Goal: Task Accomplishment & Management: Manage account settings

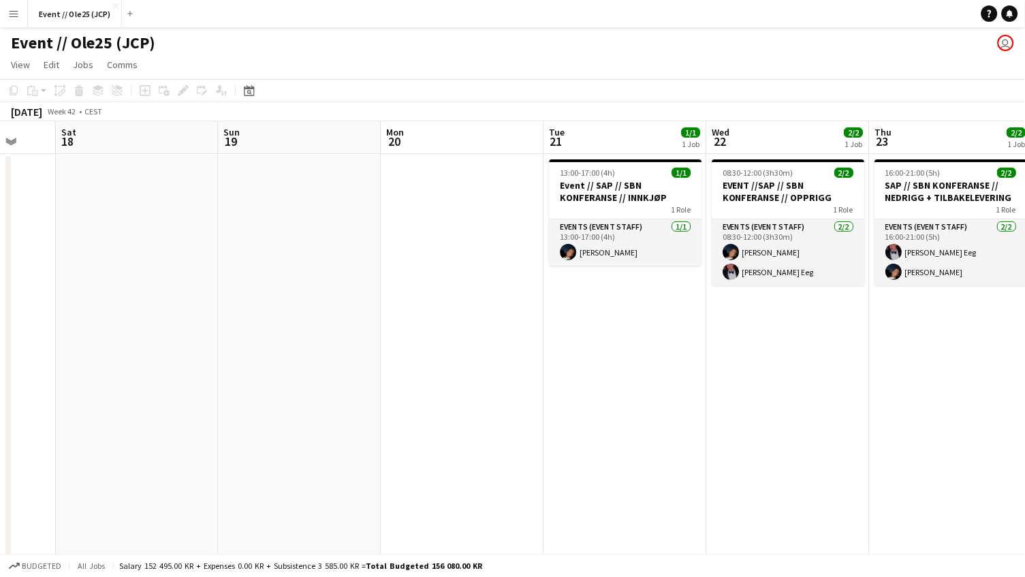
scroll to position [0, 526]
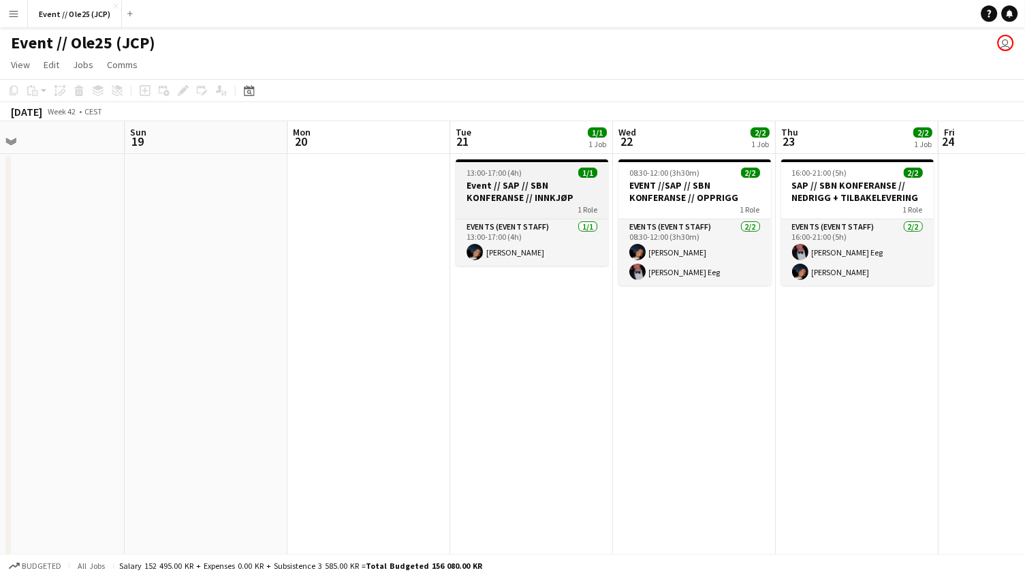
click at [515, 204] on div "1 Role" at bounding box center [532, 209] width 153 height 11
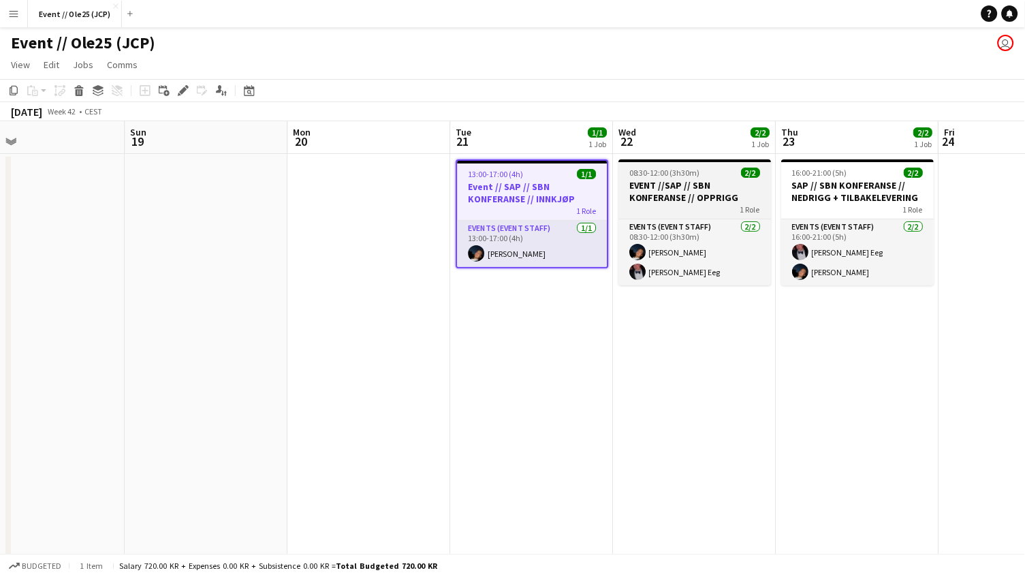
click at [671, 179] on h3 "EVENT //SAP // SBN KONFERANSE // OPPRIGG" at bounding box center [695, 191] width 153 height 25
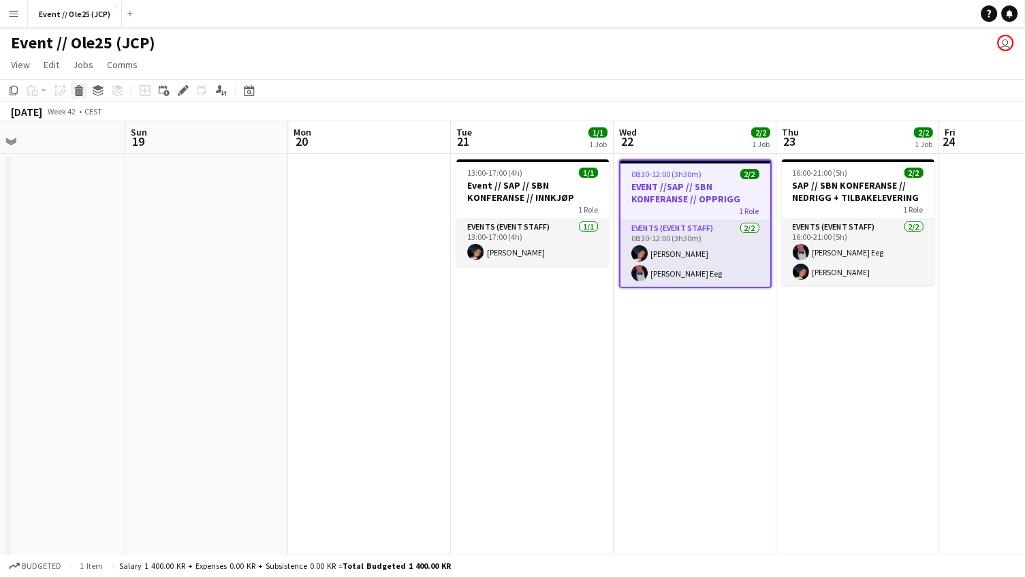
click at [78, 92] on icon at bounding box center [79, 92] width 7 height 7
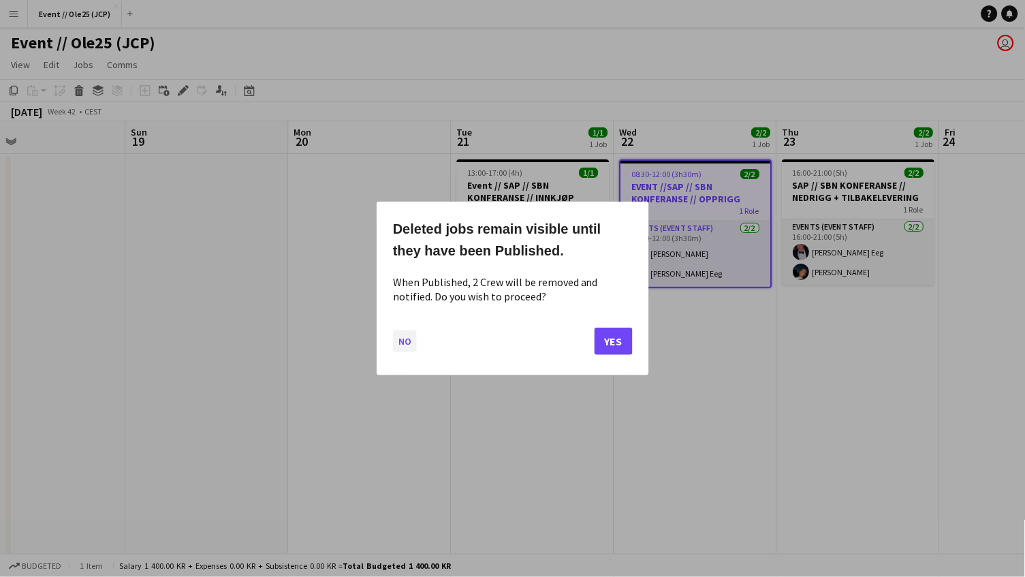
click at [402, 345] on button "No" at bounding box center [405, 341] width 24 height 22
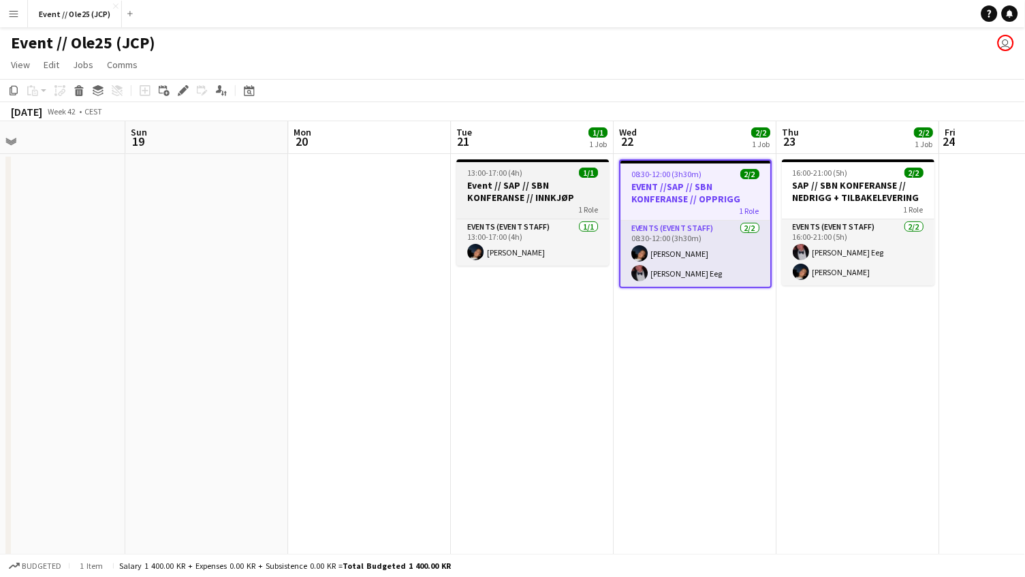
click at [514, 172] on span "13:00-17:00 (4h)" at bounding box center [495, 172] width 55 height 10
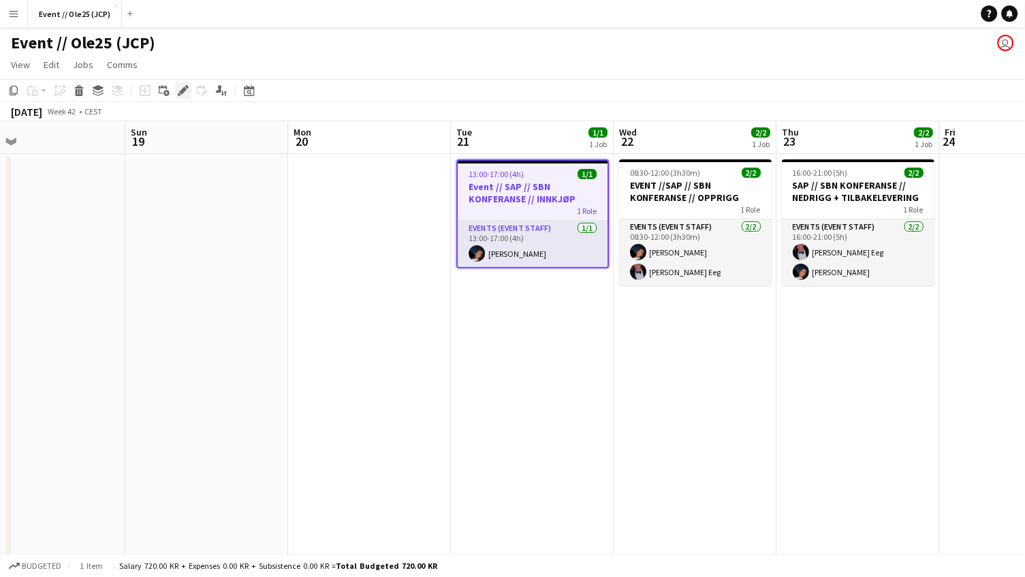
click at [187, 93] on icon "Edit" at bounding box center [183, 90] width 11 height 11
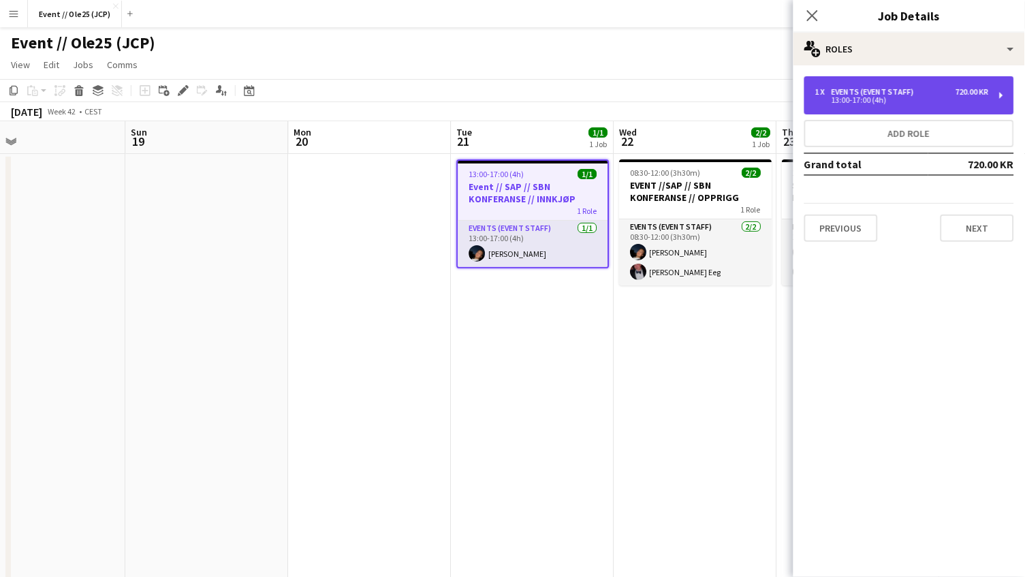
click at [882, 102] on div "13:00-17:00 (4h)" at bounding box center [902, 100] width 174 height 7
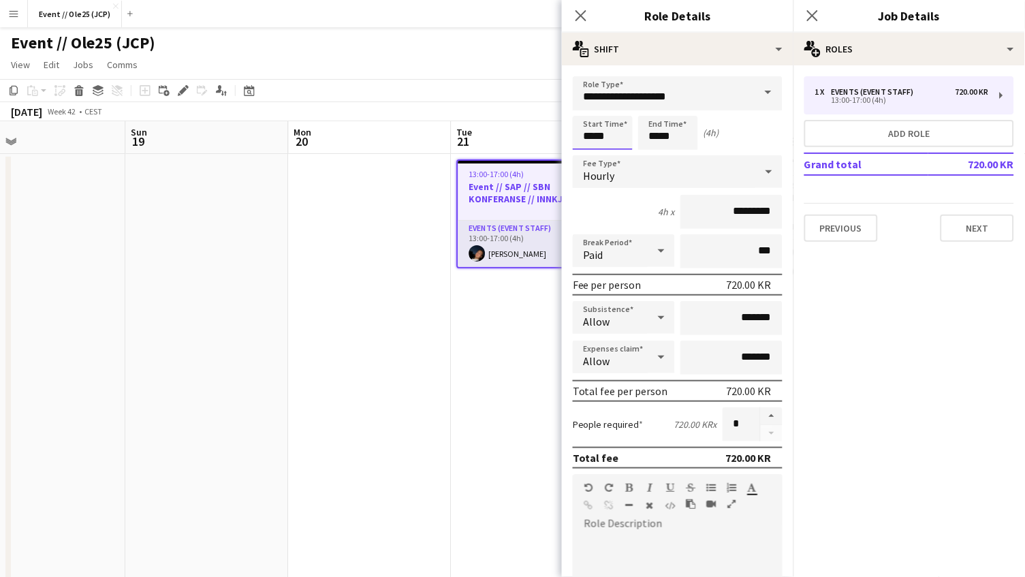
click at [618, 127] on input "*****" at bounding box center [603, 133] width 60 height 34
click at [597, 155] on div at bounding box center [588, 157] width 27 height 14
type input "*****"
click at [597, 155] on div at bounding box center [588, 157] width 27 height 14
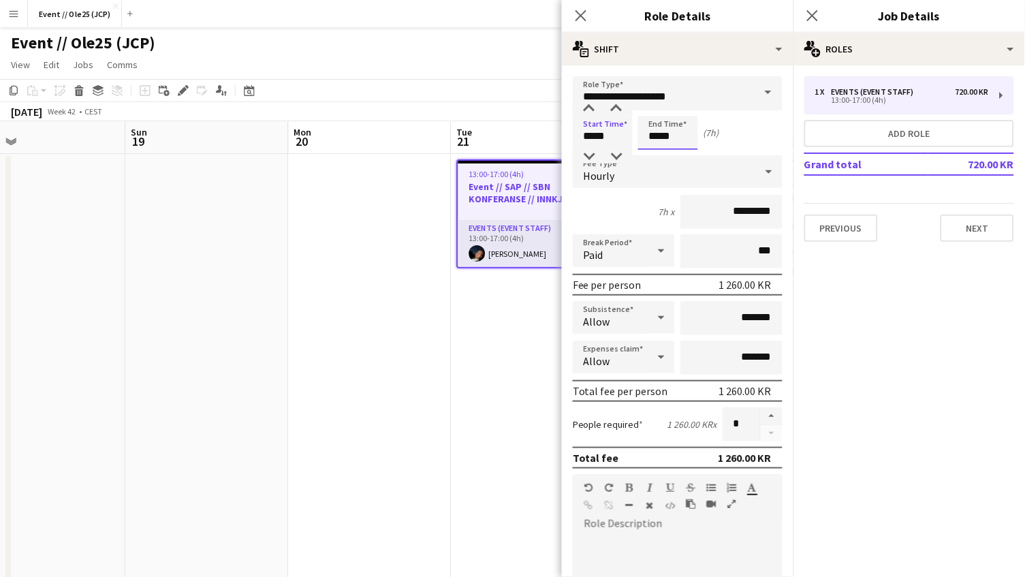
click at [670, 125] on input "*****" at bounding box center [668, 133] width 60 height 34
click at [659, 110] on div at bounding box center [654, 109] width 27 height 14
type input "*****"
click at [659, 110] on div at bounding box center [654, 109] width 27 height 14
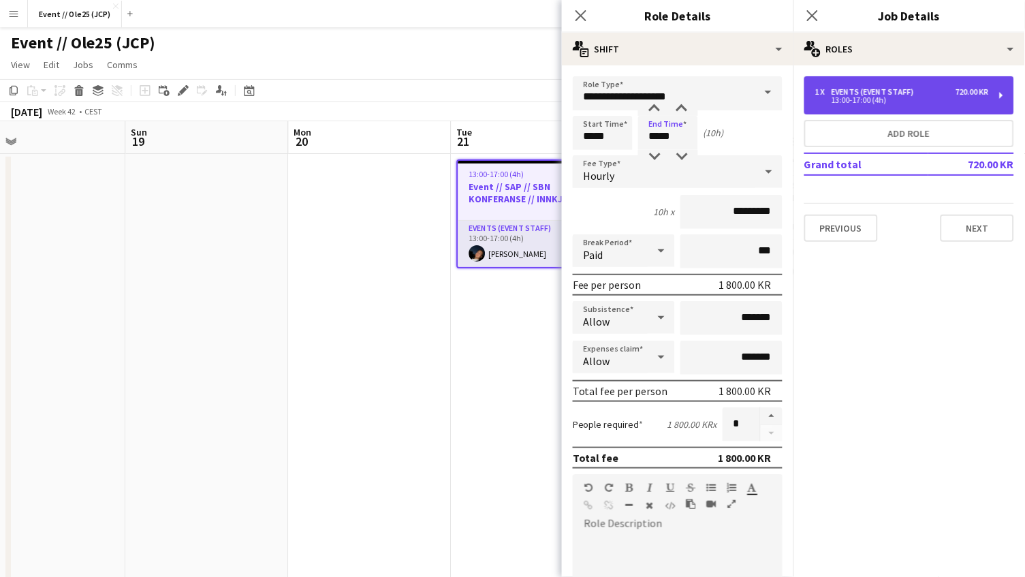
click at [896, 88] on div "Events (Event Staff)" at bounding box center [875, 92] width 88 height 10
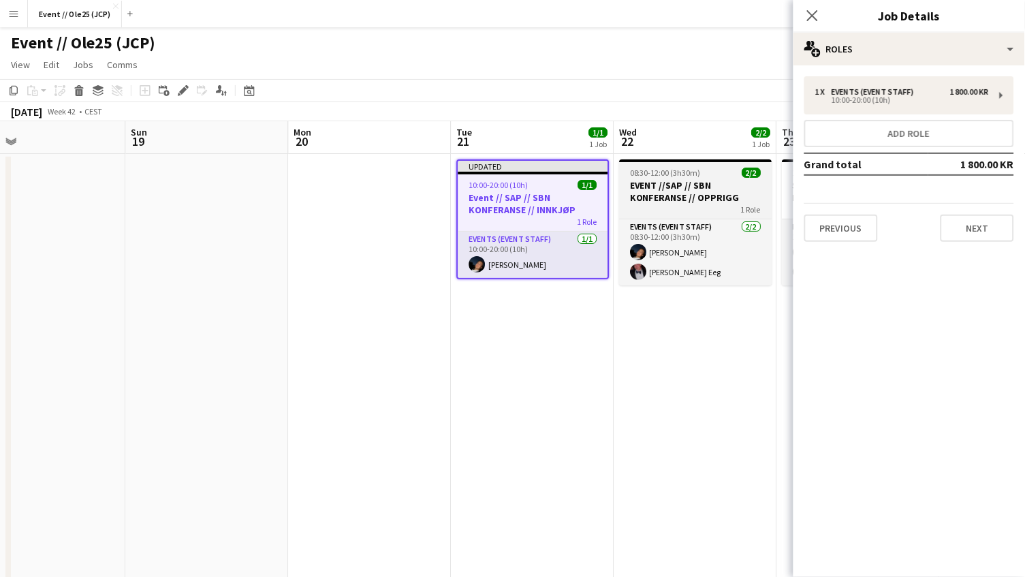
click at [653, 172] on span "08:30-12:00 (3h30m)" at bounding box center [665, 172] width 71 height 10
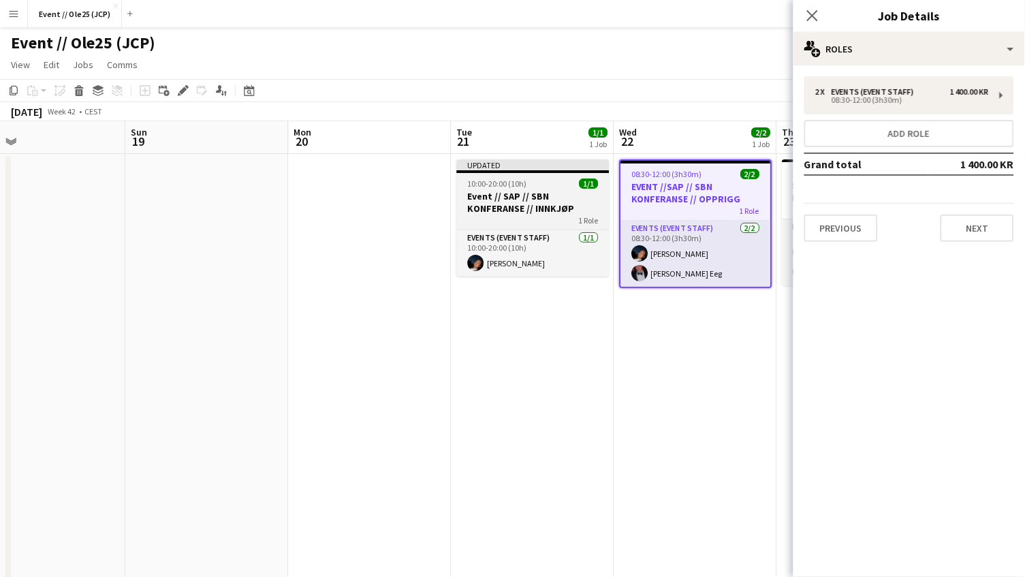
click at [522, 174] on app-job-card "Updated 10:00-20:00 (10h) 1/1 Event // SAP // SBN KONFERANSE // INNKJØP 1 Role …" at bounding box center [533, 217] width 153 height 117
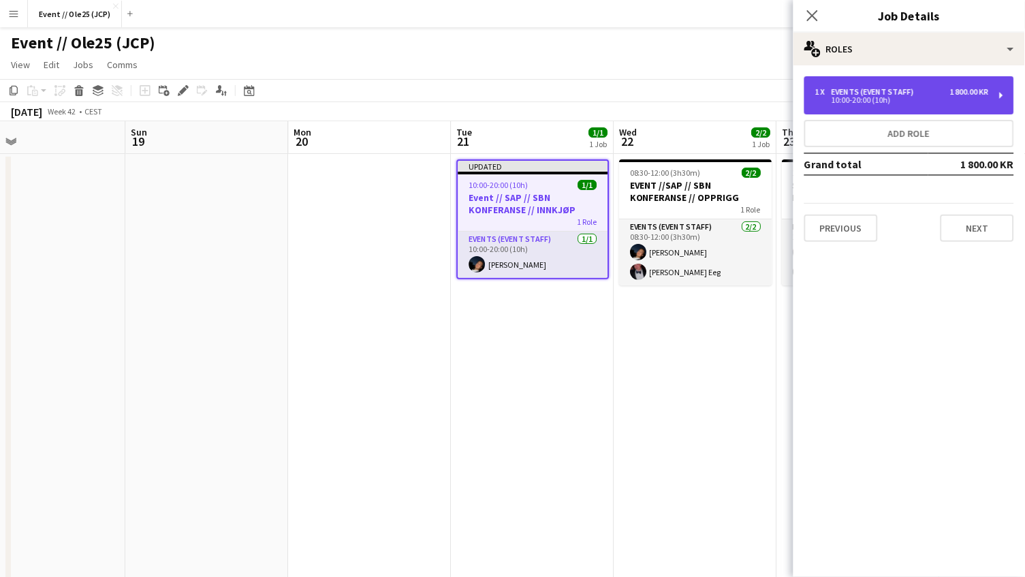
click at [872, 85] on div "1 x Events (Event Staff) 1 800.00 KR 10:00-20:00 (10h)" at bounding box center [909, 95] width 210 height 38
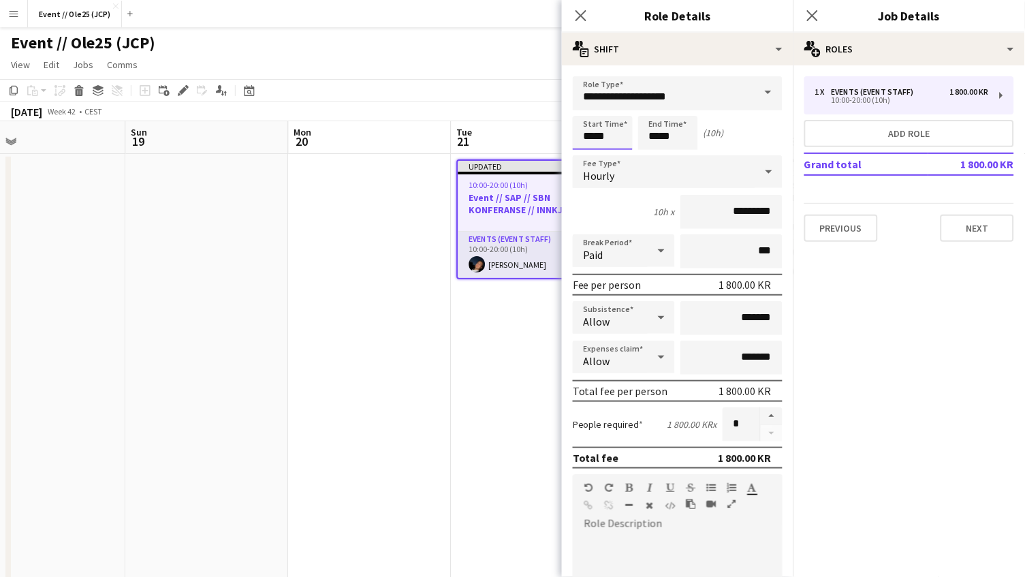
click at [582, 135] on input "*****" at bounding box center [603, 133] width 60 height 34
click at [588, 144] on input "*****" at bounding box center [603, 133] width 60 height 34
click at [592, 151] on div at bounding box center [588, 157] width 27 height 14
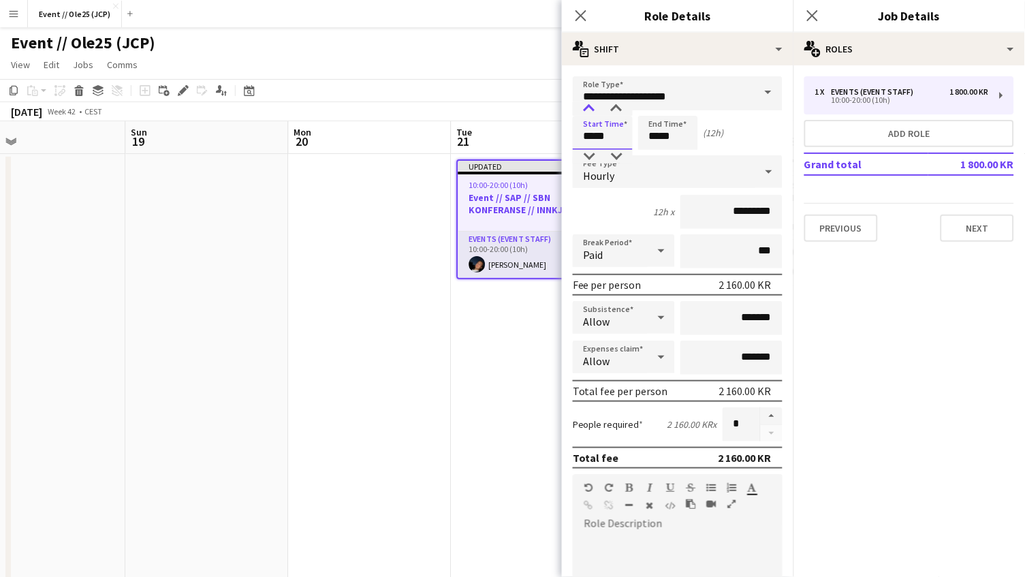
type input "*****"
click at [589, 105] on div at bounding box center [588, 109] width 27 height 14
click at [711, 168] on div "Hourly" at bounding box center [664, 171] width 182 height 33
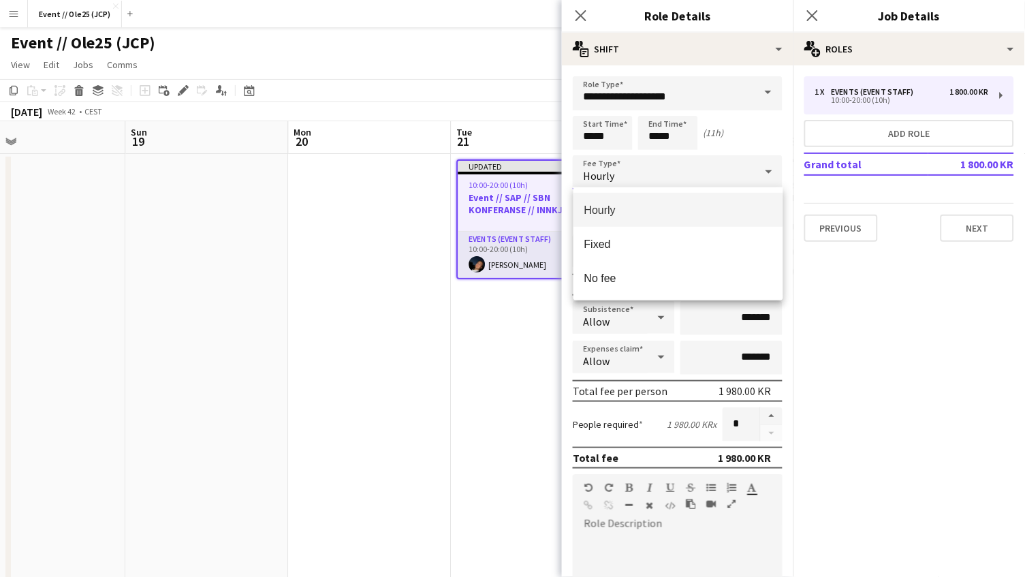
click at [673, 138] on div at bounding box center [512, 288] width 1025 height 577
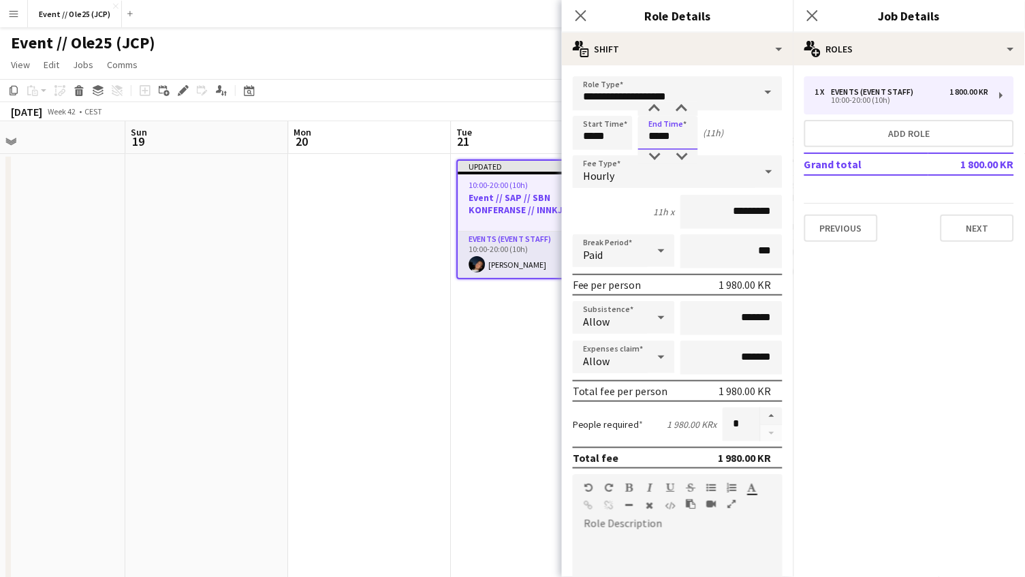
click at [661, 129] on input "*****" at bounding box center [668, 133] width 60 height 34
click at [661, 150] on div at bounding box center [654, 157] width 27 height 14
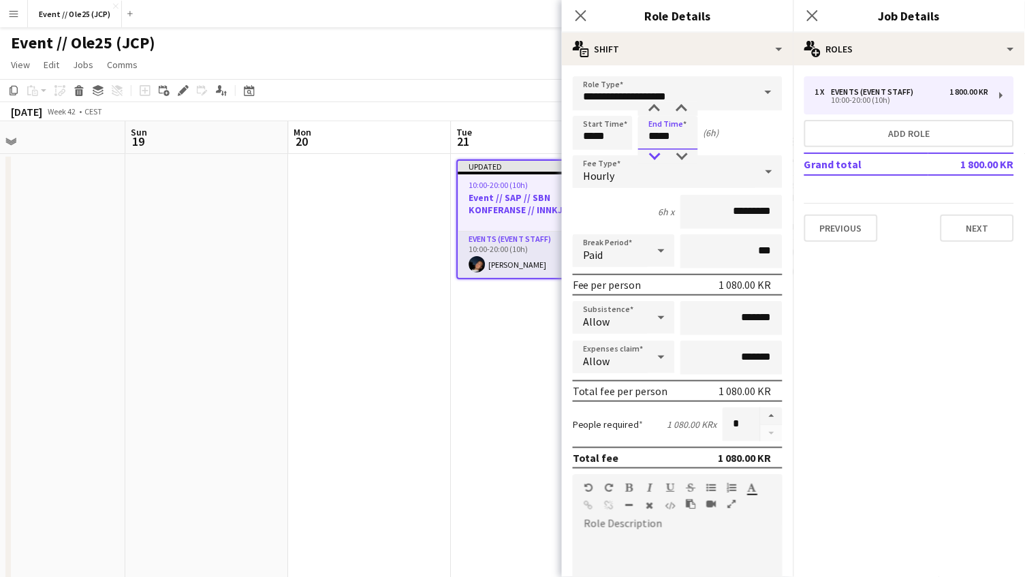
click at [661, 150] on div at bounding box center [654, 157] width 27 height 14
type input "*****"
click at [656, 105] on div at bounding box center [654, 109] width 27 height 14
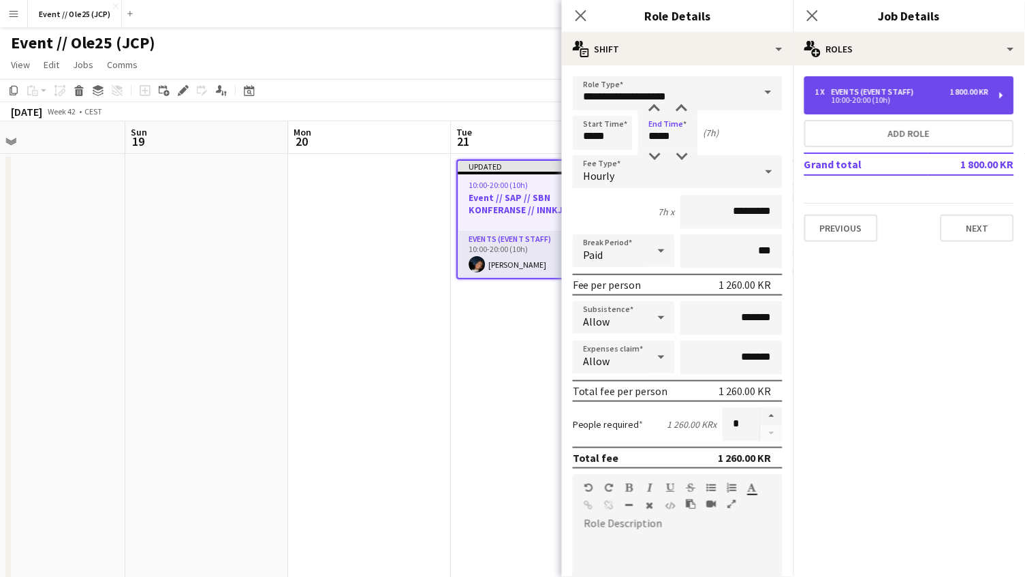
click at [845, 89] on div "Events (Event Staff)" at bounding box center [875, 92] width 88 height 10
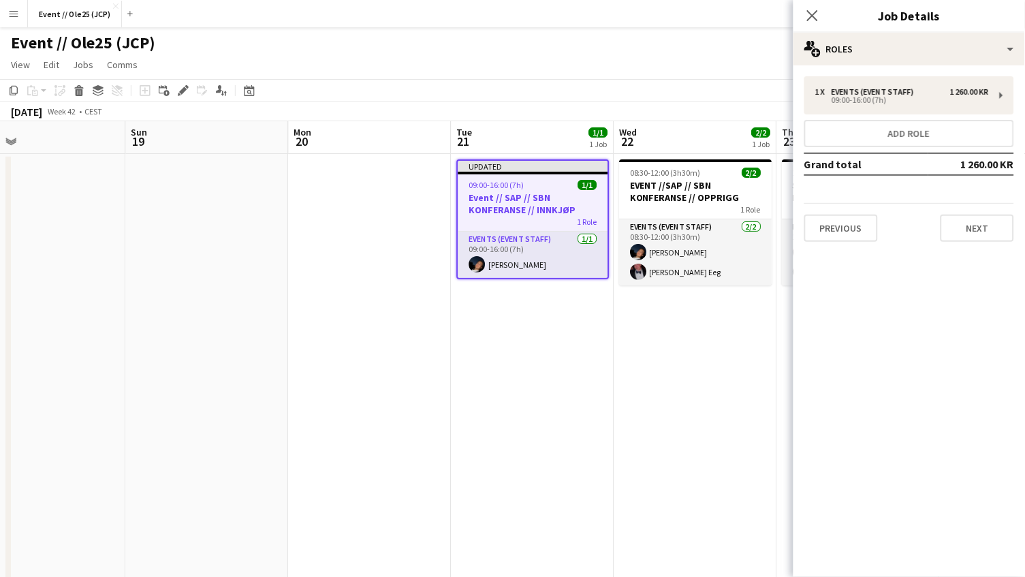
click at [537, 194] on h3 "Event // SAP // SBN KONFERANSE // INNKJØP" at bounding box center [533, 203] width 150 height 25
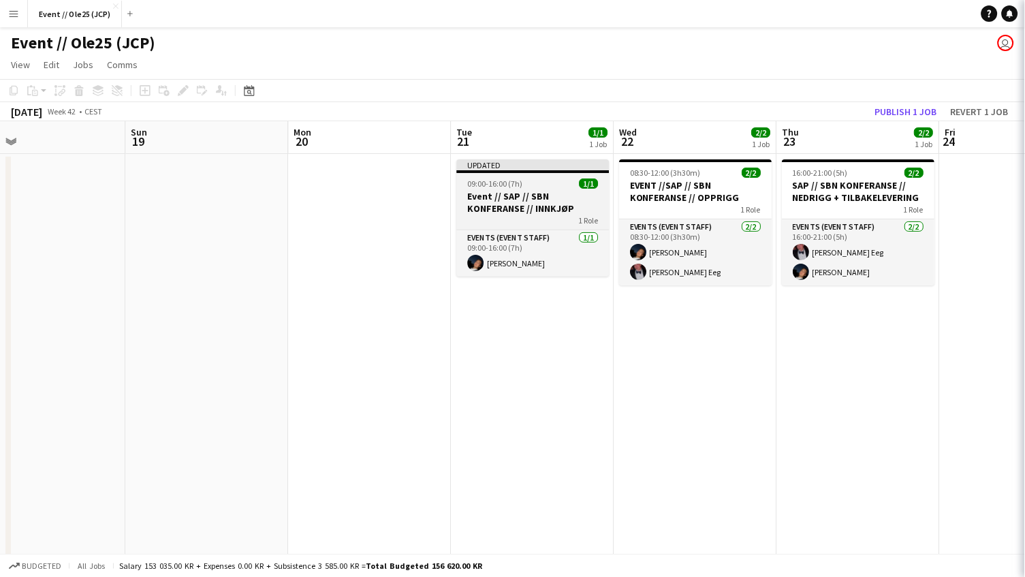
scroll to position [0, 524]
click at [537, 194] on h3 "Event // SAP // SBN KONFERANSE // INNKJØP" at bounding box center [534, 202] width 153 height 25
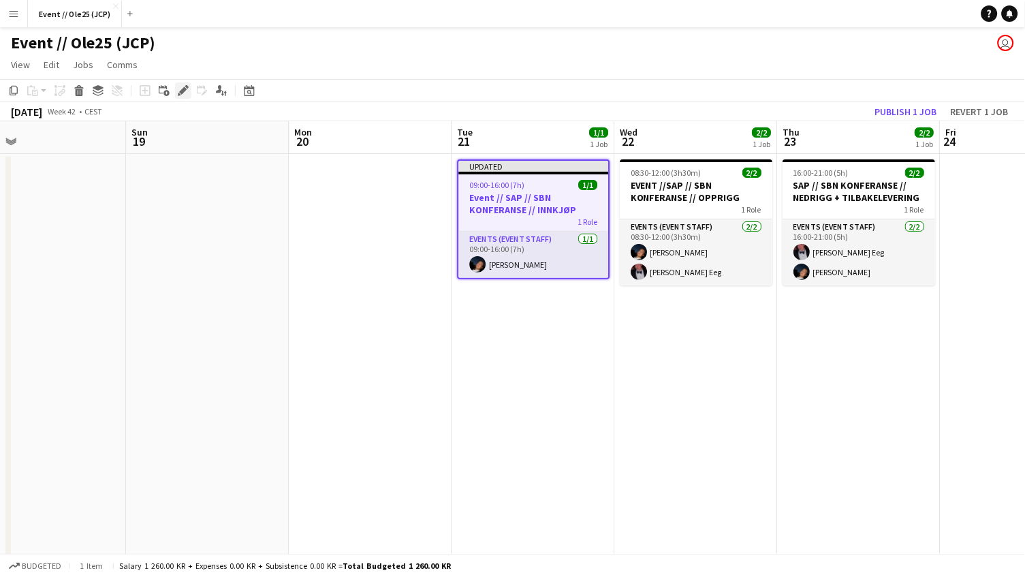
click at [182, 86] on icon "Edit" at bounding box center [183, 90] width 11 height 11
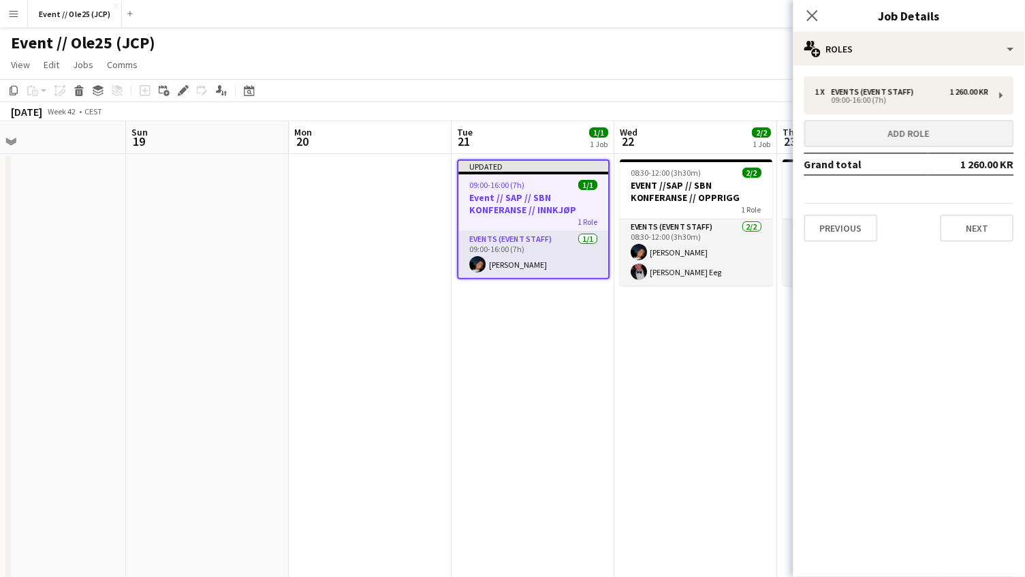
click at [933, 121] on button "Add role" at bounding box center [909, 133] width 210 height 27
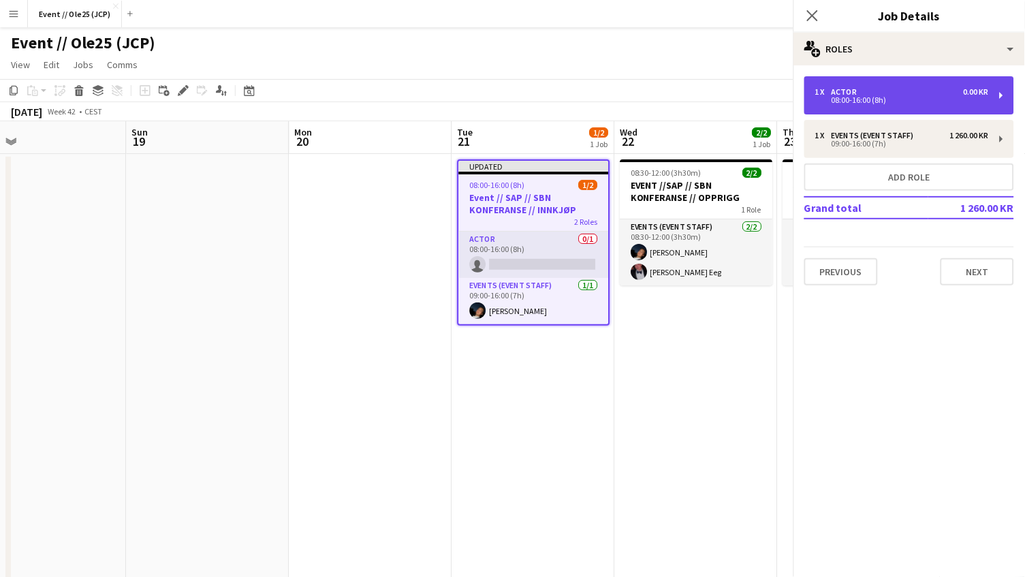
click at [925, 99] on div "08:00-16:00 (8h)" at bounding box center [902, 100] width 174 height 7
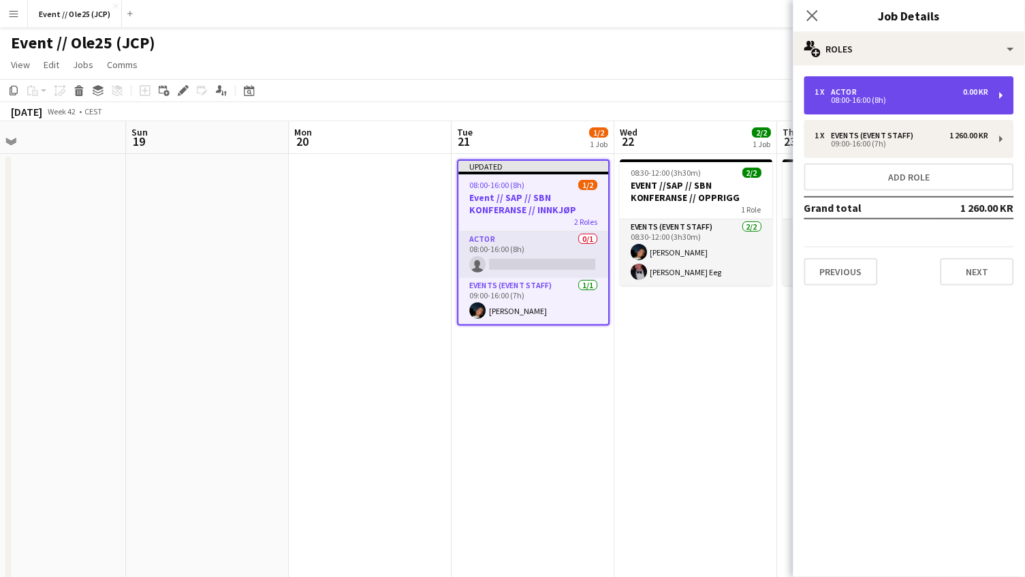
click at [870, 92] on div "1 x Actor 0.00 KR" at bounding box center [902, 92] width 174 height 10
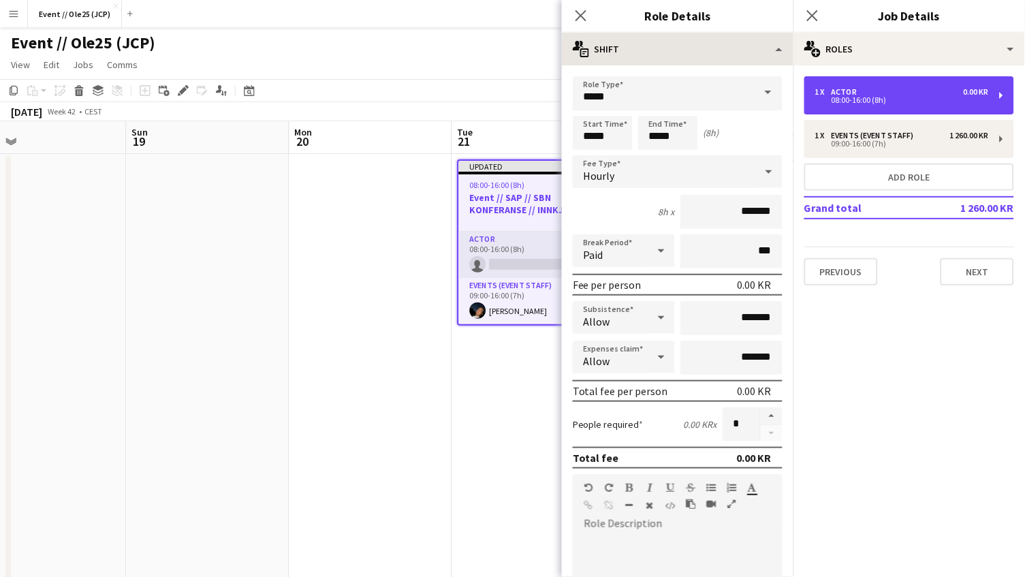
scroll to position [0, 0]
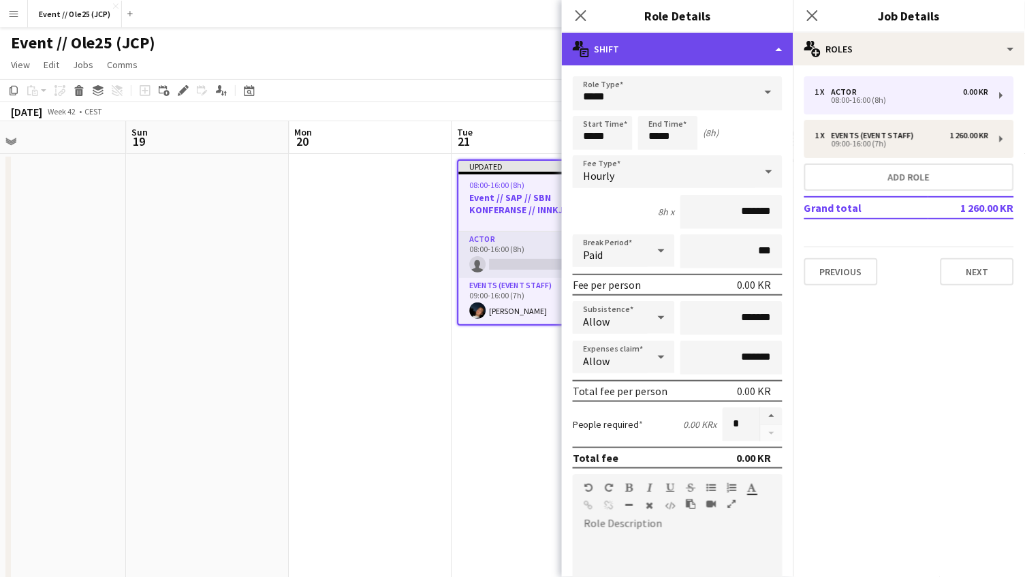
click at [782, 48] on div "multiple-actions-text Shift" at bounding box center [677, 49] width 231 height 33
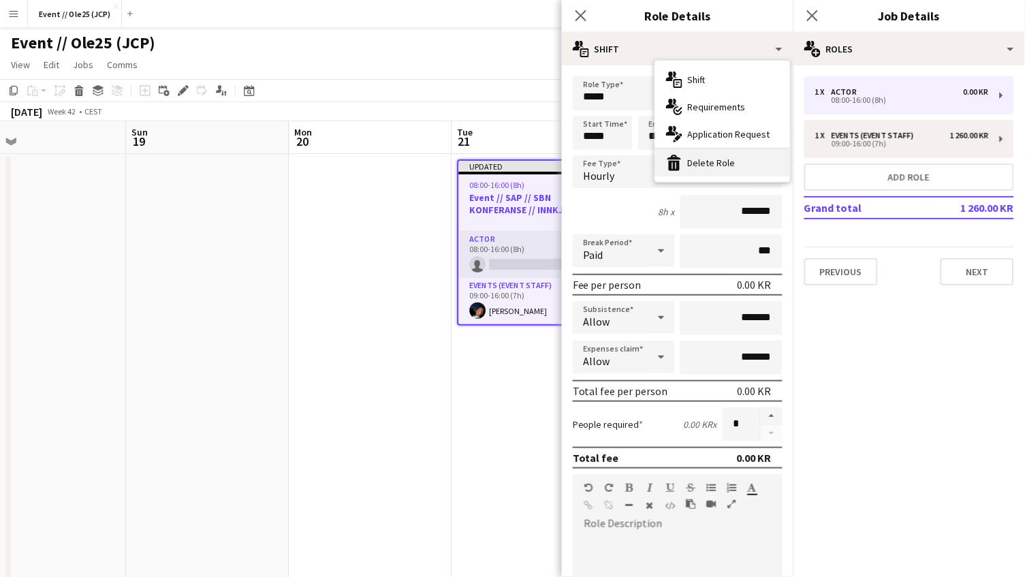
click at [737, 161] on div "bin-2 Delete Role" at bounding box center [722, 162] width 135 height 27
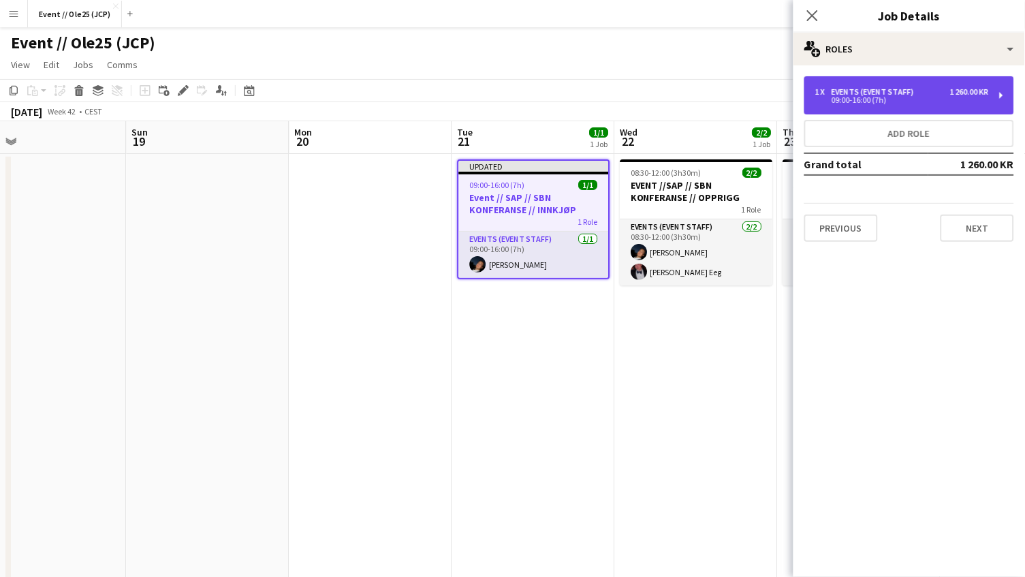
click at [878, 106] on div "1 x Events (Event Staff) 1 260.00 KR 09:00-16:00 (7h)" at bounding box center [909, 95] width 210 height 38
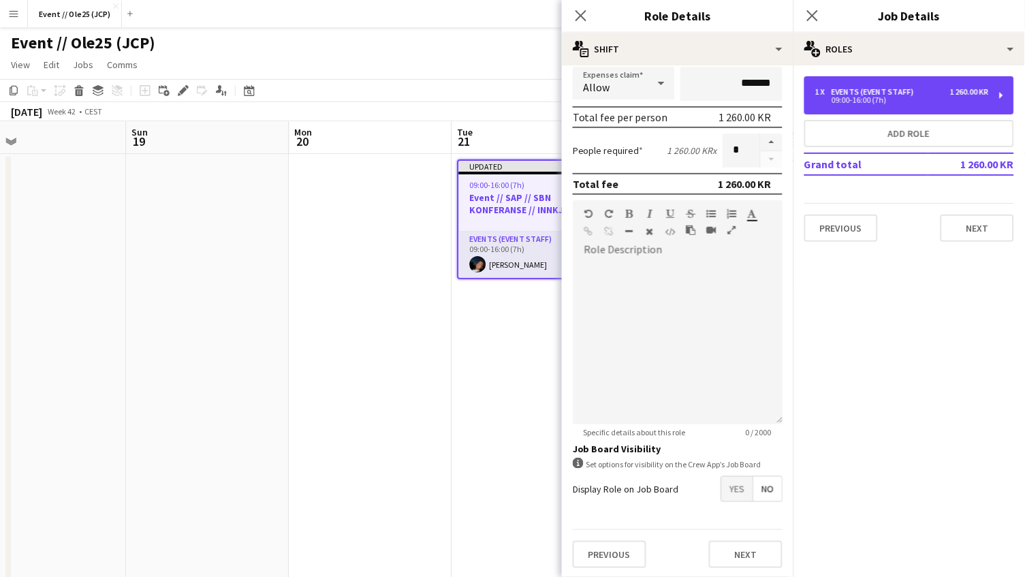
scroll to position [272, 0]
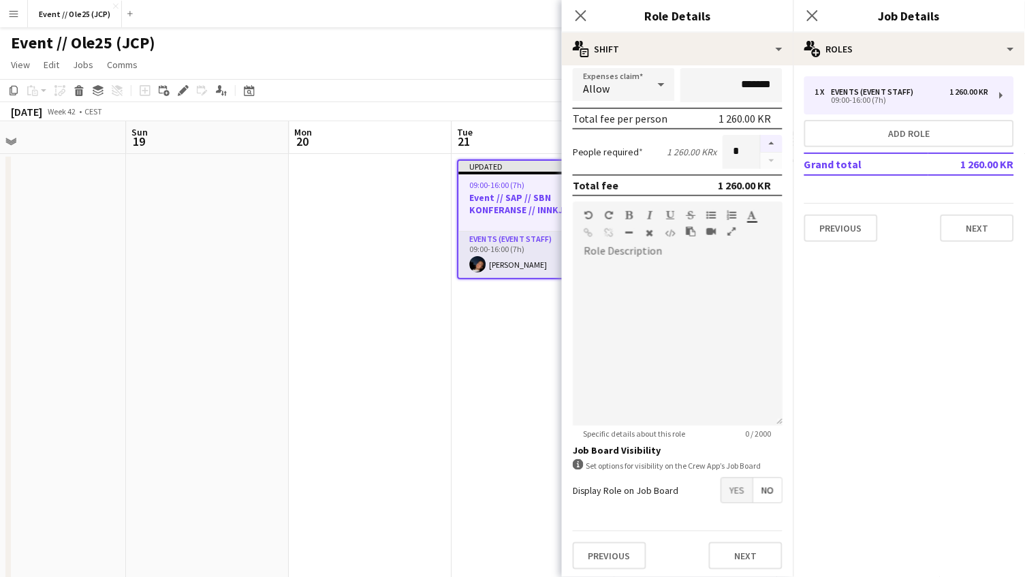
click at [773, 137] on button "button" at bounding box center [772, 144] width 22 height 18
type input "*"
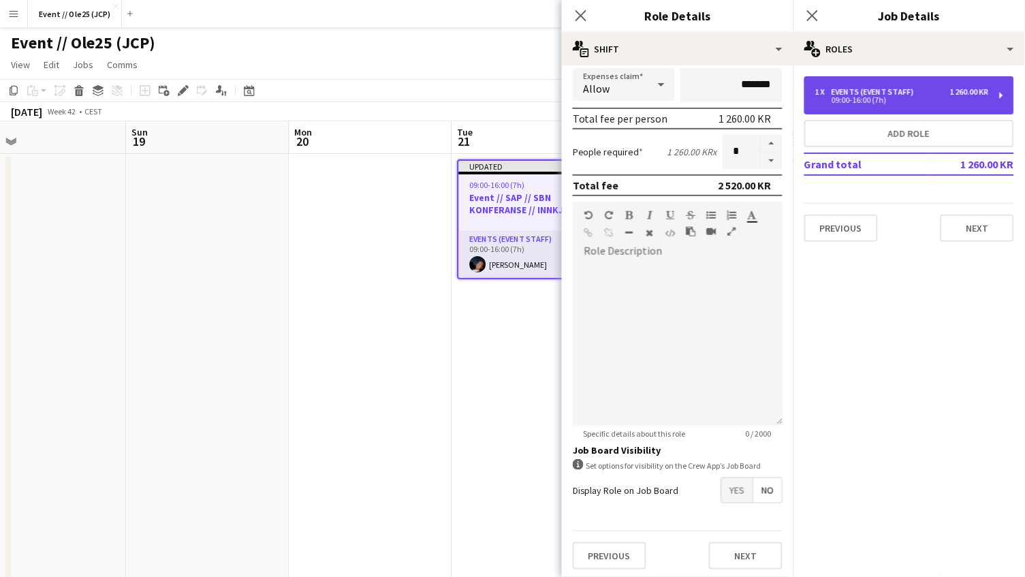
click at [852, 86] on div "1 x Events (Event Staff) 1 260.00 KR 09:00-16:00 (7h)" at bounding box center [909, 95] width 210 height 38
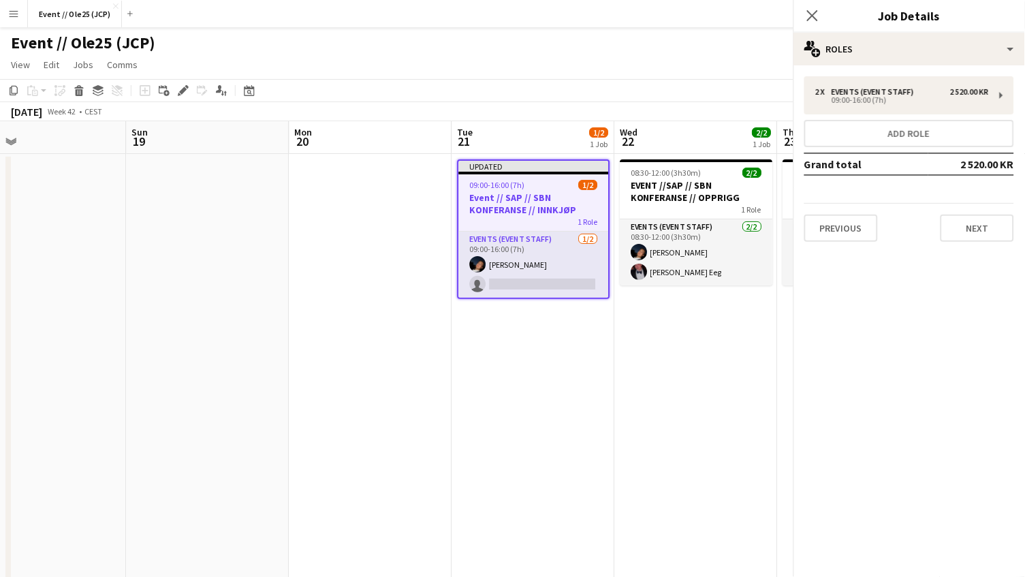
click at [632, 66] on app-page-menu "View Day view expanded Day view collapsed Month view Date picker Jump to [DATE]…" at bounding box center [512, 66] width 1025 height 26
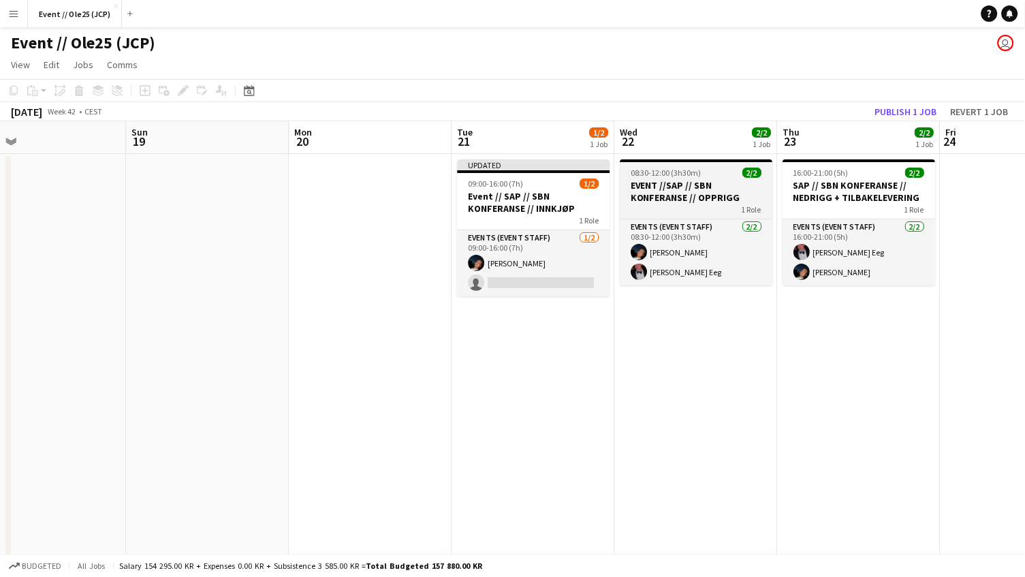
click at [699, 170] on span "08:30-12:00 (3h30m)" at bounding box center [666, 172] width 71 height 10
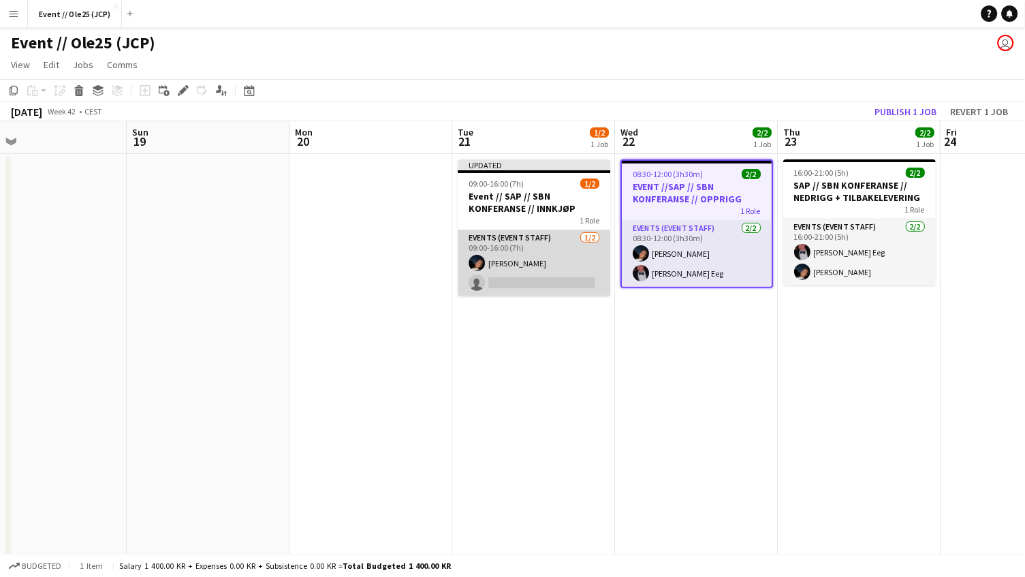
click at [516, 281] on app-card-role "Events (Event Staff) [DATE] 09:00-16:00 (7h) [PERSON_NAME] single-neutral-actio…" at bounding box center [534, 263] width 153 height 66
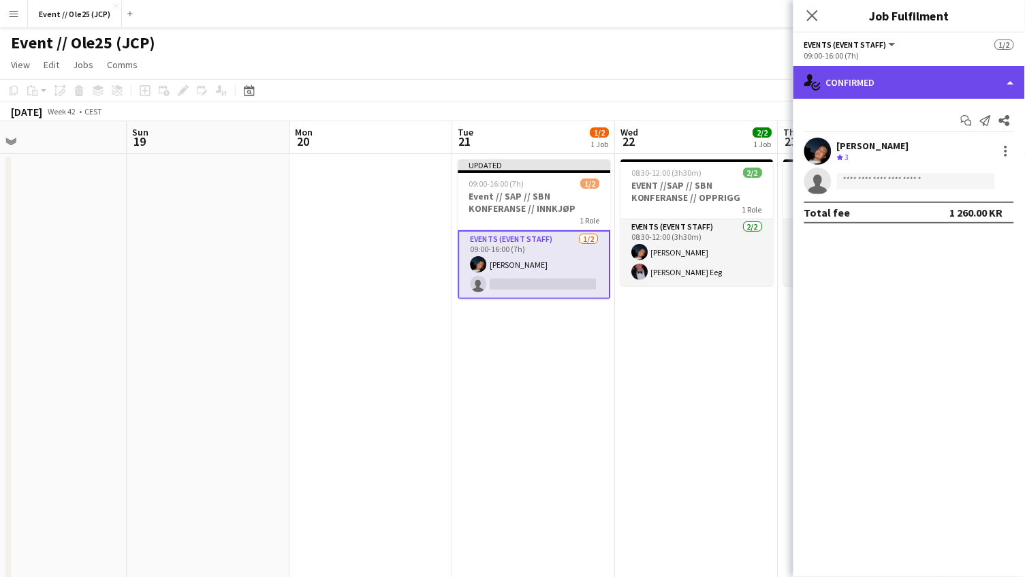
click at [857, 73] on div "single-neutral-actions-check-2 Confirmed" at bounding box center [908, 82] width 231 height 33
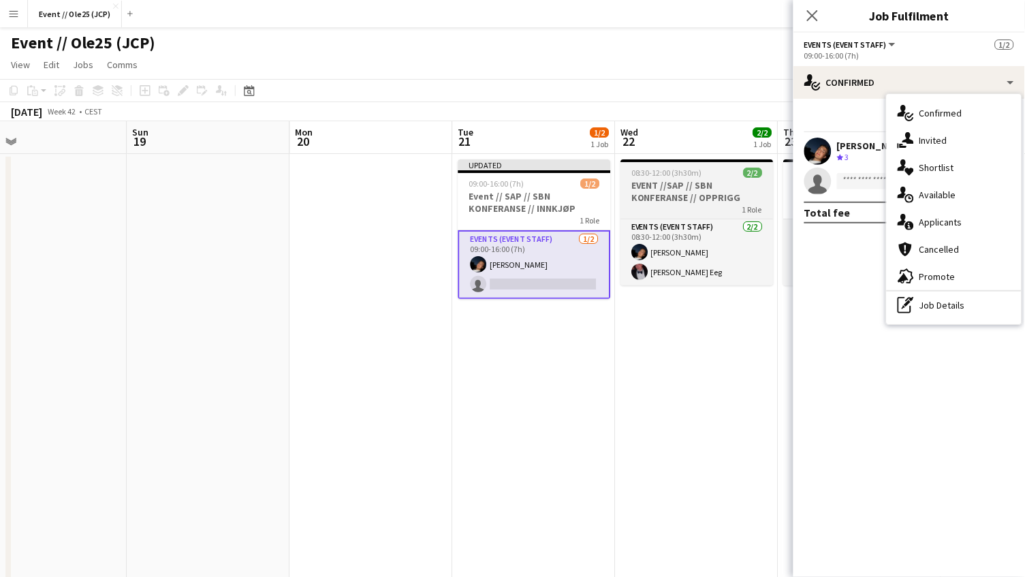
click at [697, 188] on h3 "EVENT //SAP // SBN KONFERANSE // OPPRIGG" at bounding box center [697, 191] width 153 height 25
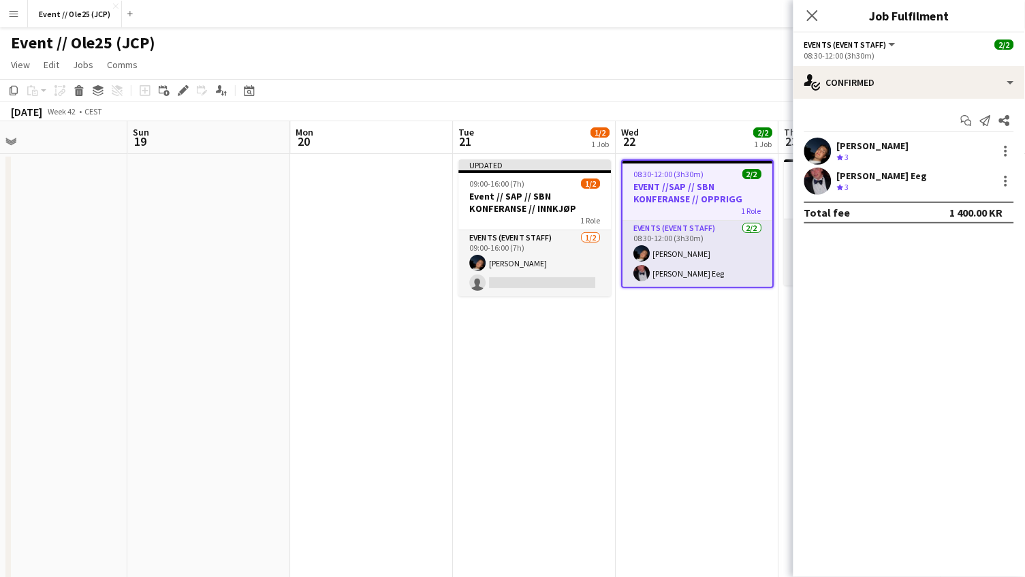
click at [556, 73] on app-page-menu "View Day view expanded Day view collapsed Month view Date picker Jump to [DATE]…" at bounding box center [512, 66] width 1025 height 26
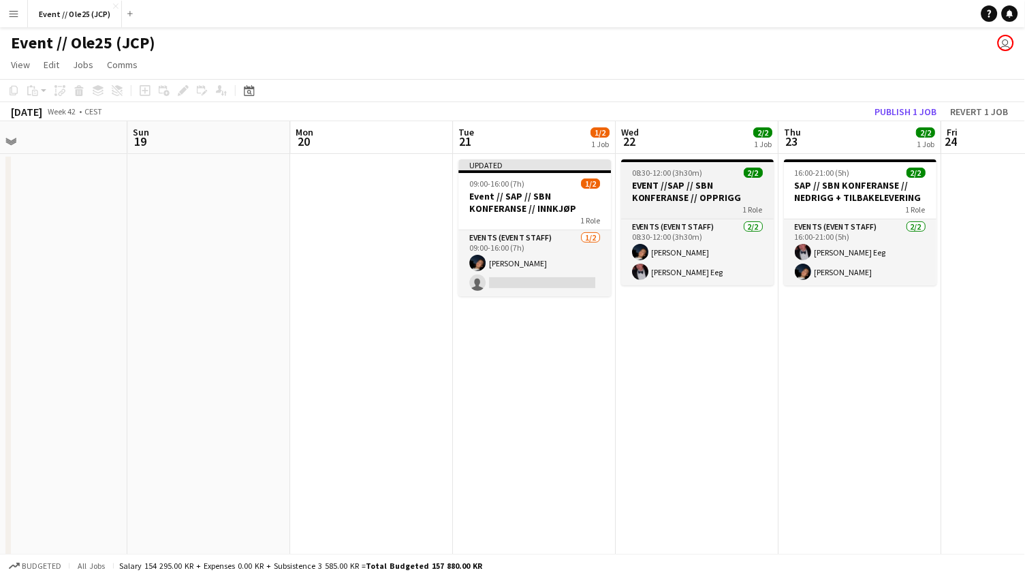
click at [718, 183] on h3 "EVENT //SAP // SBN KONFERANSE // OPPRIGG" at bounding box center [698, 191] width 153 height 25
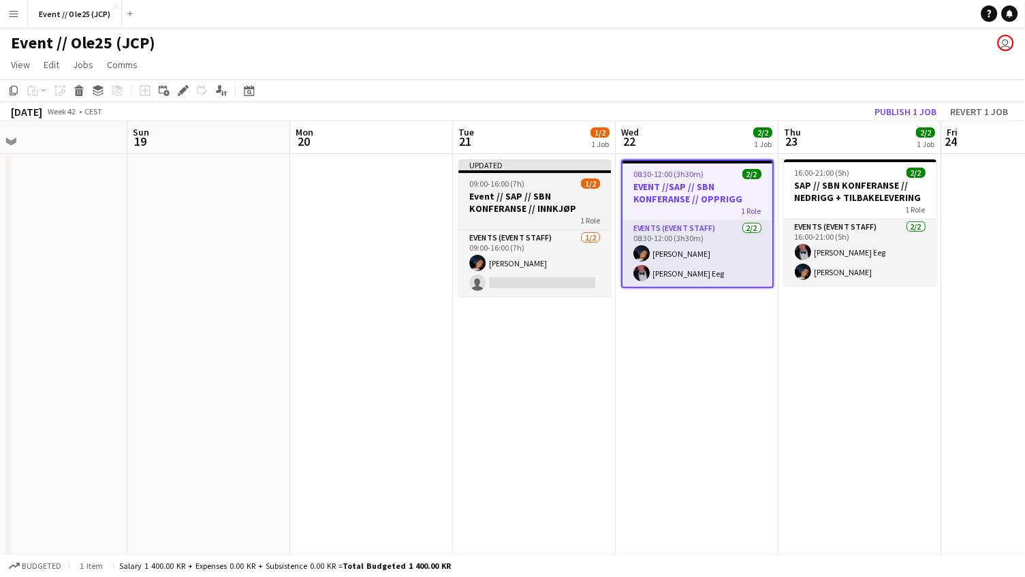
click at [542, 175] on app-job-card "Updated 09:00-16:00 (7h) 1/2 Event // SAP // SBN KONFERANSE // INNKJØP 1 Role E…" at bounding box center [535, 227] width 153 height 137
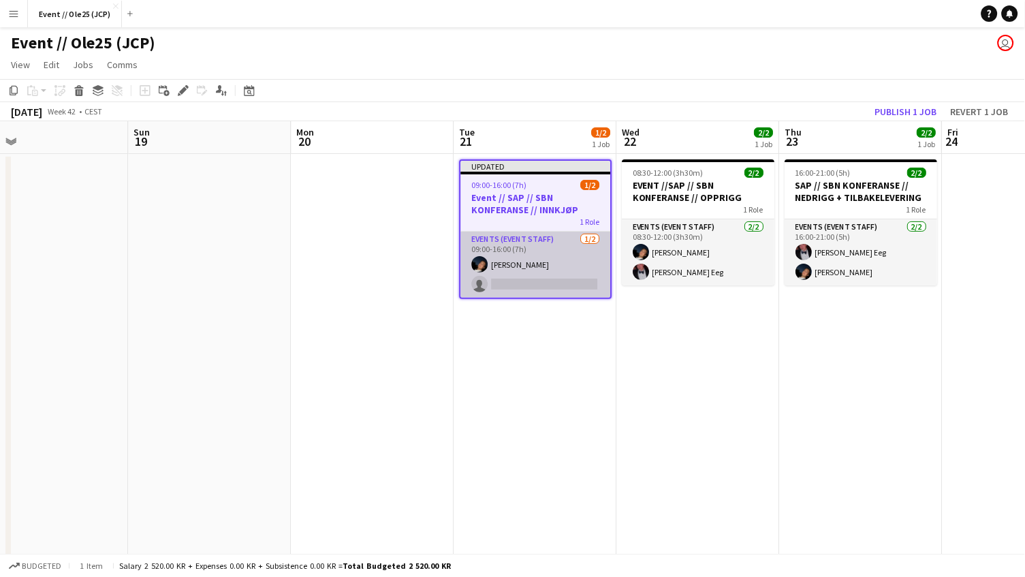
click at [554, 238] on app-card-role "Events (Event Staff) [DATE] 09:00-16:00 (7h) [PERSON_NAME] single-neutral-actio…" at bounding box center [536, 264] width 150 height 66
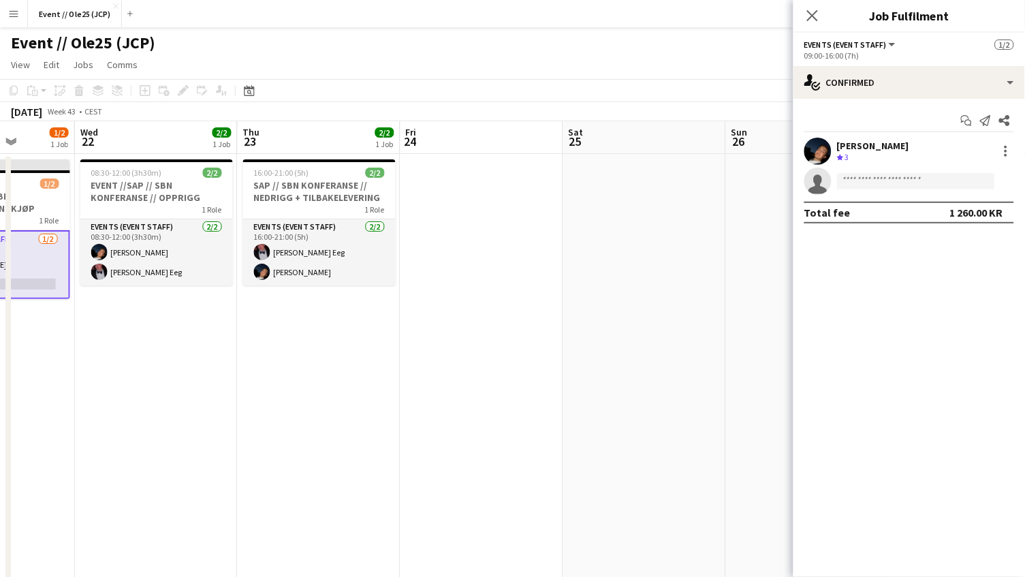
scroll to position [0, 396]
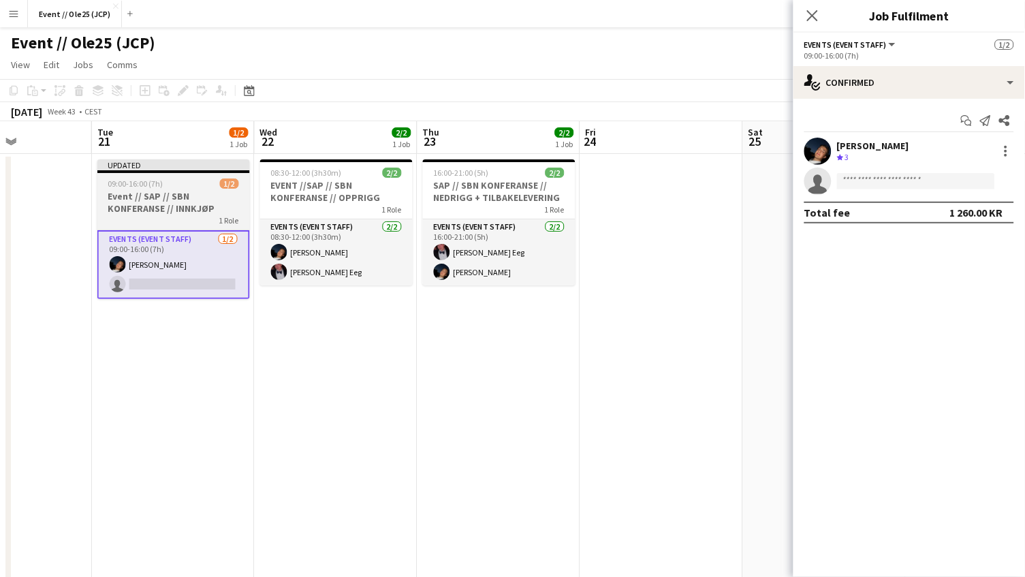
click at [189, 194] on h3 "Event // SAP // SBN KONFERANSE // INNKJØP" at bounding box center [173, 202] width 153 height 25
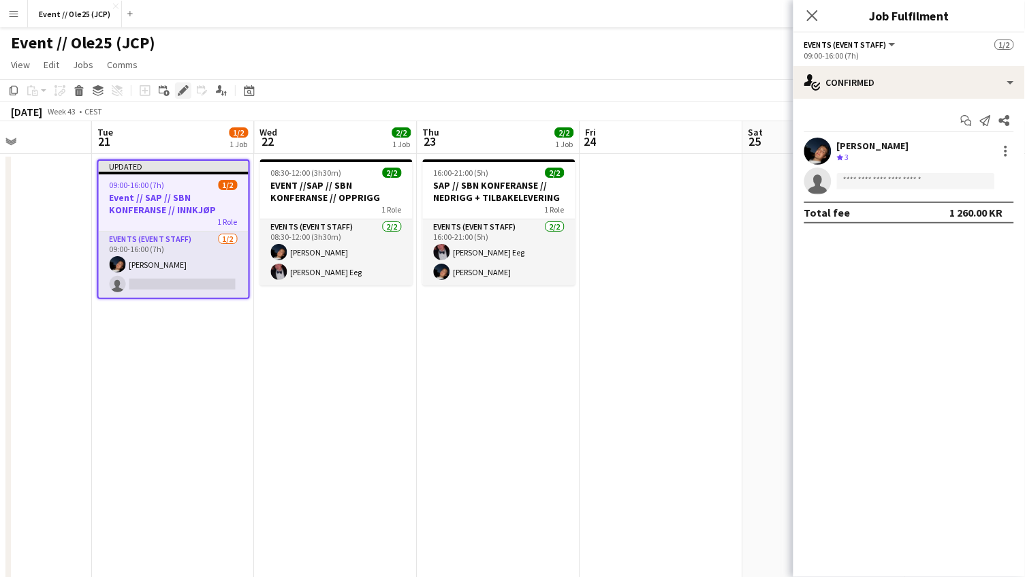
click at [180, 94] on icon "Edit" at bounding box center [183, 90] width 11 height 11
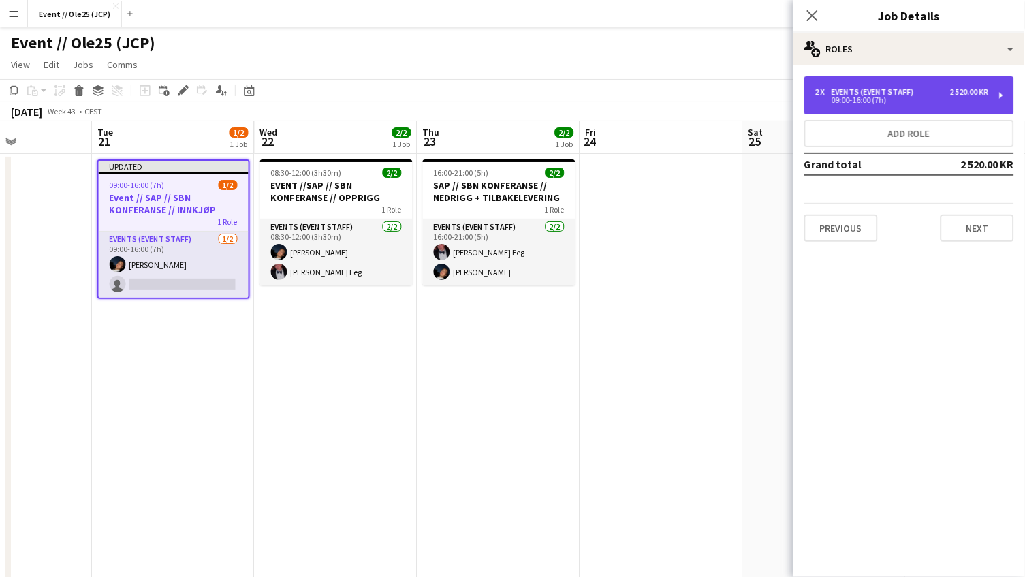
click at [875, 97] on div "09:00-16:00 (7h)" at bounding box center [902, 100] width 174 height 7
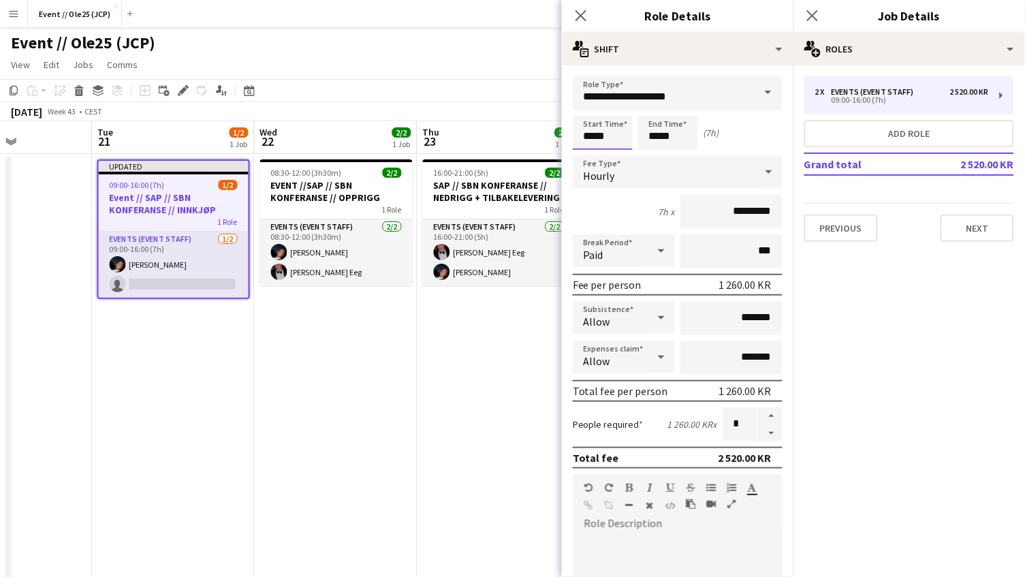
click at [598, 138] on input "*****" at bounding box center [603, 133] width 60 height 34
click at [588, 106] on div at bounding box center [588, 109] width 27 height 14
type input "*****"
click at [586, 162] on div at bounding box center [588, 157] width 27 height 14
click at [650, 135] on input "*****" at bounding box center [668, 133] width 60 height 34
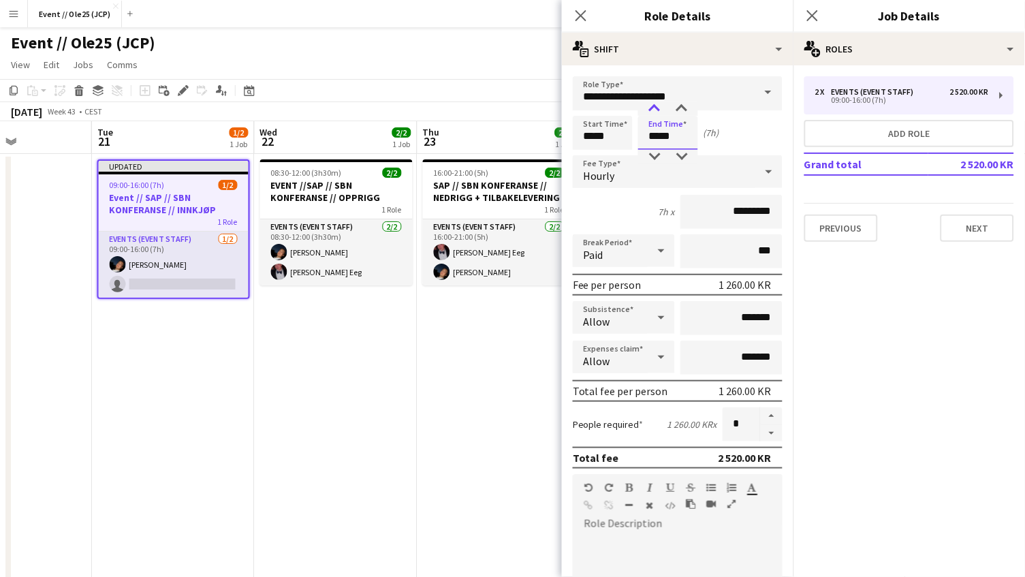
type input "*****"
click at [659, 112] on div at bounding box center [654, 109] width 27 height 14
click at [496, 82] on app-toolbar "Copy Paste Paste Command V Paste with crew Command Shift V Paste linked Job [GE…" at bounding box center [512, 90] width 1025 height 23
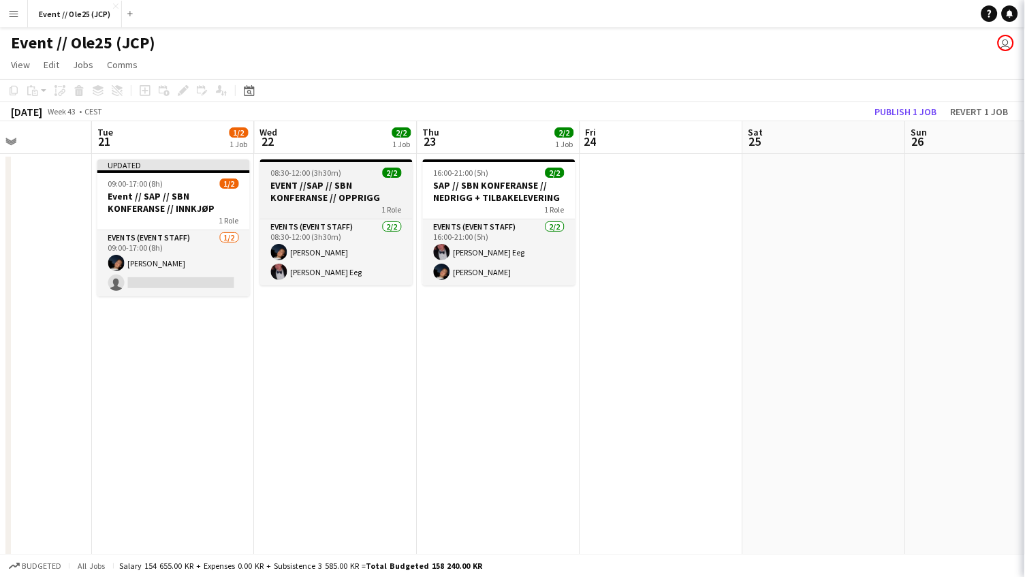
click at [341, 208] on div "1 Role" at bounding box center [336, 209] width 153 height 11
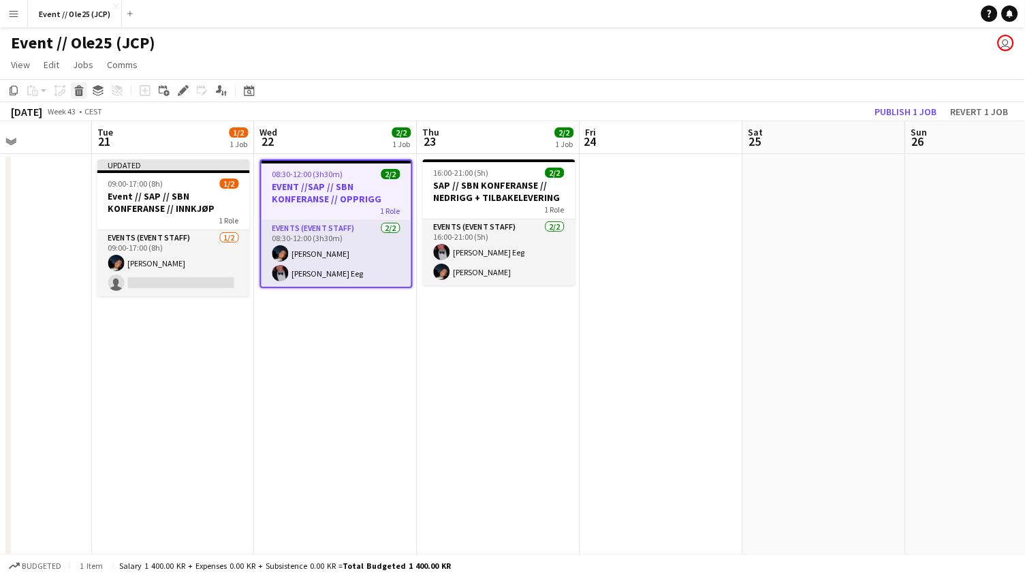
click at [82, 93] on icon "Delete" at bounding box center [79, 90] width 11 height 11
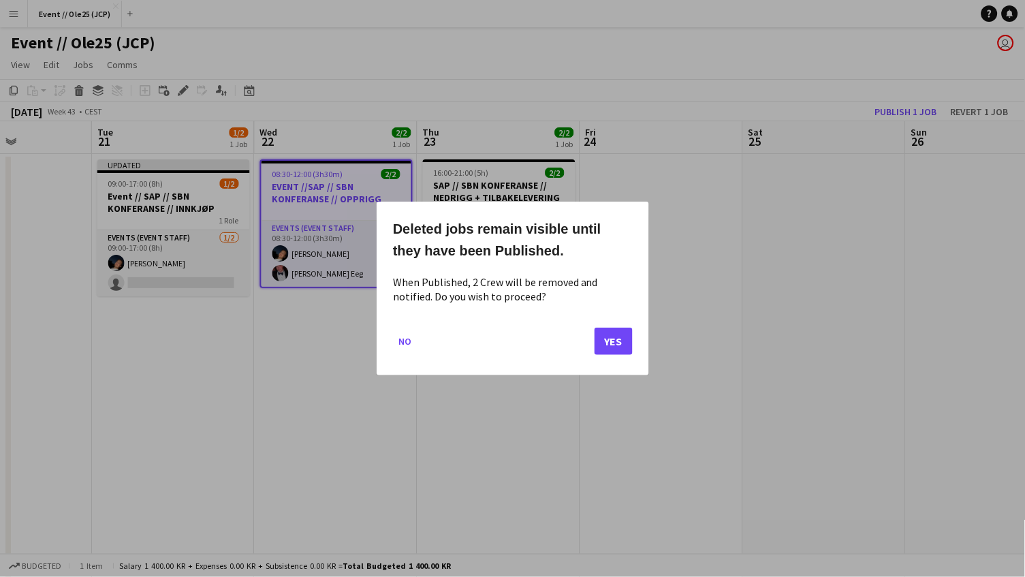
click at [609, 334] on button "Yes" at bounding box center [613, 340] width 38 height 27
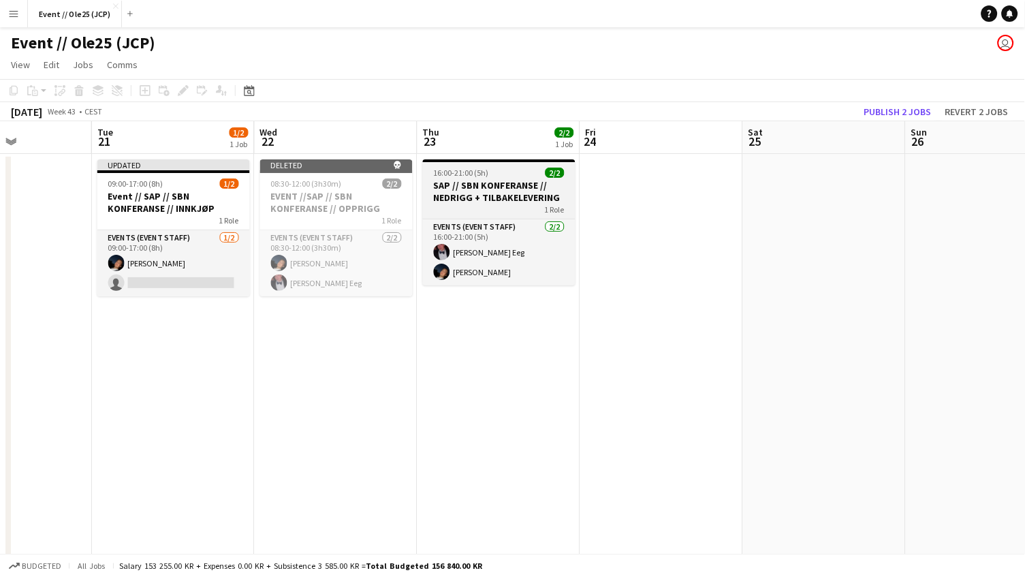
click at [502, 168] on div "16:00-21:00 (5h) 2/2" at bounding box center [499, 172] width 153 height 10
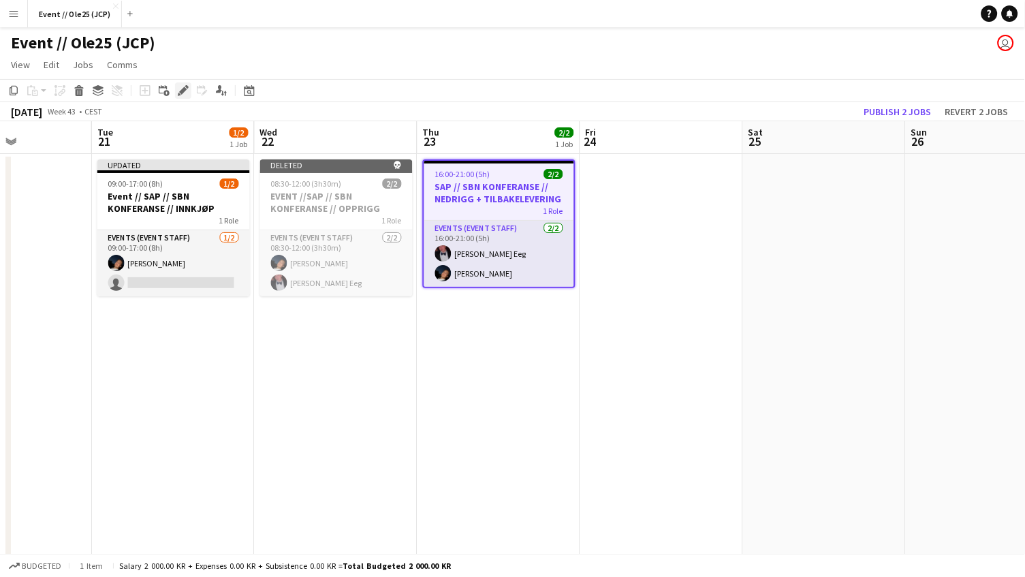
click at [180, 89] on icon at bounding box center [182, 90] width 7 height 7
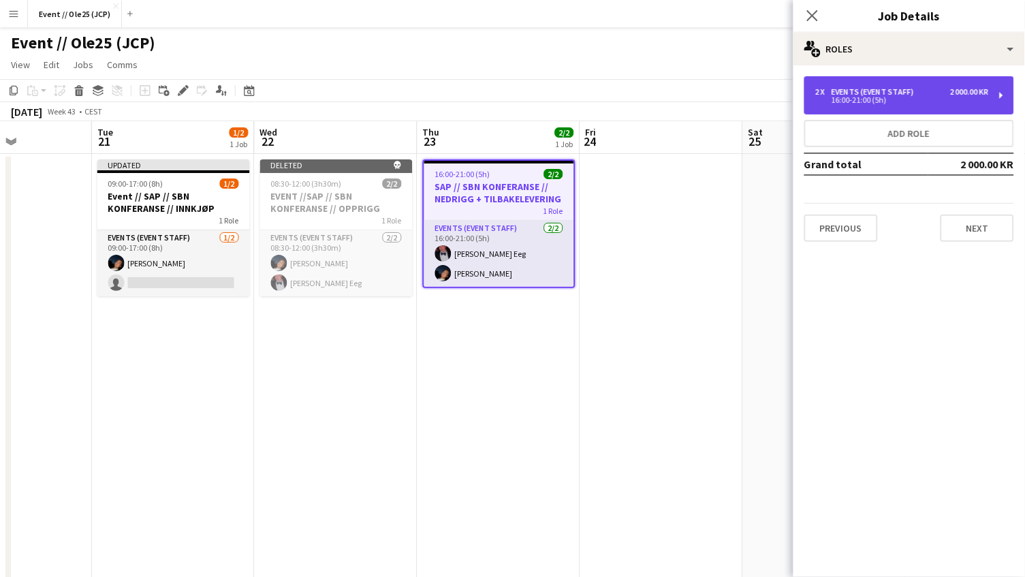
click at [900, 105] on div "2 x Events (Event Staff) 2 000.00 KR 16:00-21:00 (5h)" at bounding box center [909, 95] width 210 height 38
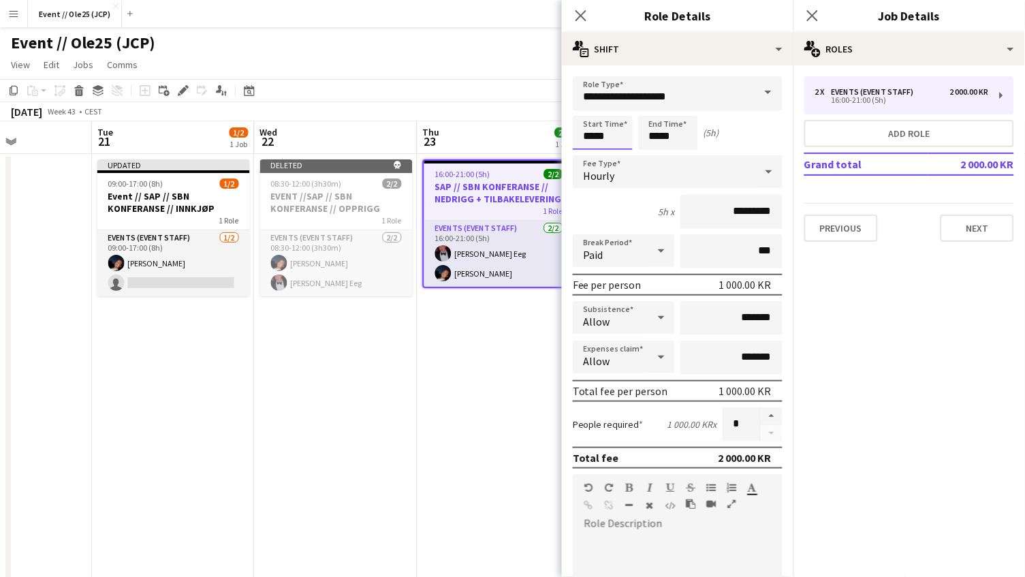
click at [615, 140] on input "*****" at bounding box center [603, 133] width 60 height 34
click at [587, 155] on div at bounding box center [588, 157] width 27 height 14
click at [588, 151] on div at bounding box center [588, 157] width 27 height 14
type input "*****"
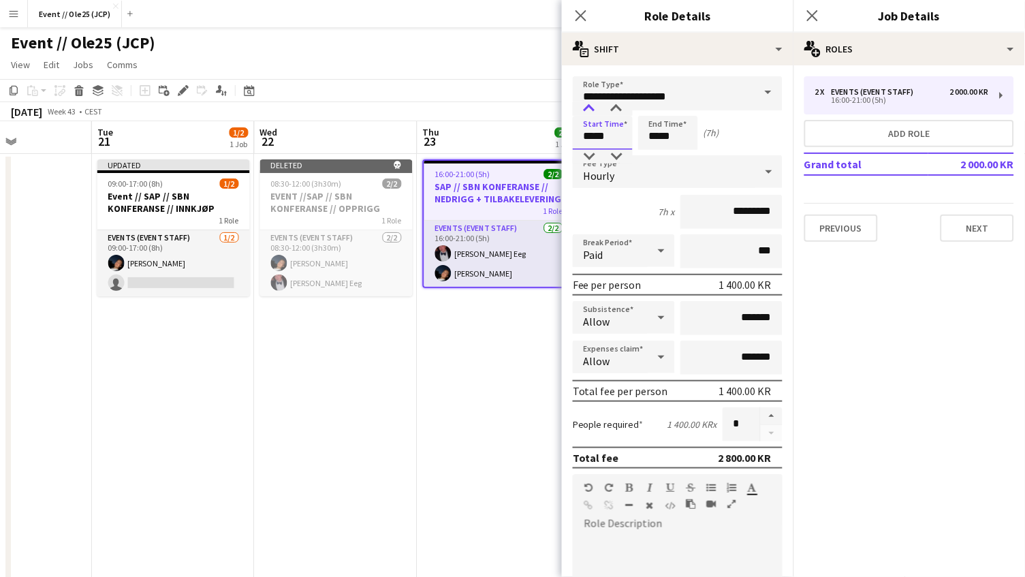
click at [592, 105] on div at bounding box center [588, 109] width 27 height 14
click at [663, 129] on input "*****" at bounding box center [668, 133] width 60 height 34
click at [656, 162] on div at bounding box center [654, 157] width 27 height 14
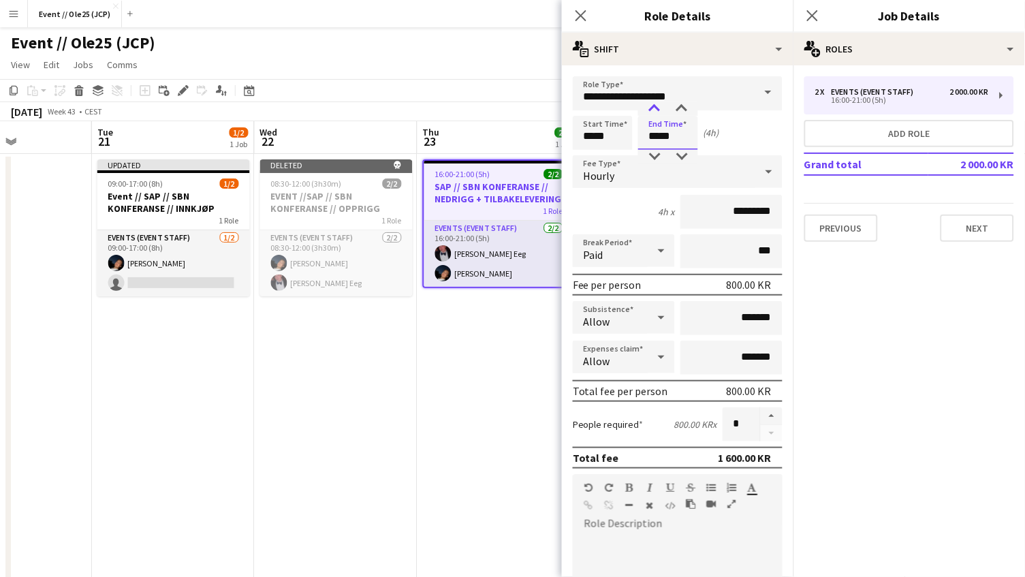
click at [651, 106] on div at bounding box center [654, 109] width 27 height 14
type input "*****"
click at [656, 162] on div at bounding box center [654, 157] width 27 height 14
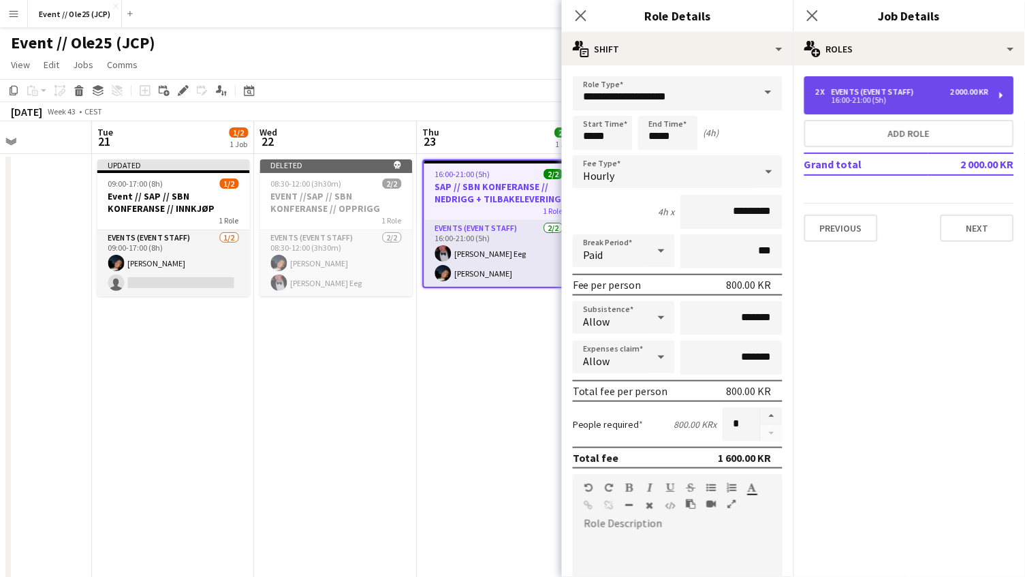
click at [901, 102] on div "16:00-21:00 (5h)" at bounding box center [902, 100] width 174 height 7
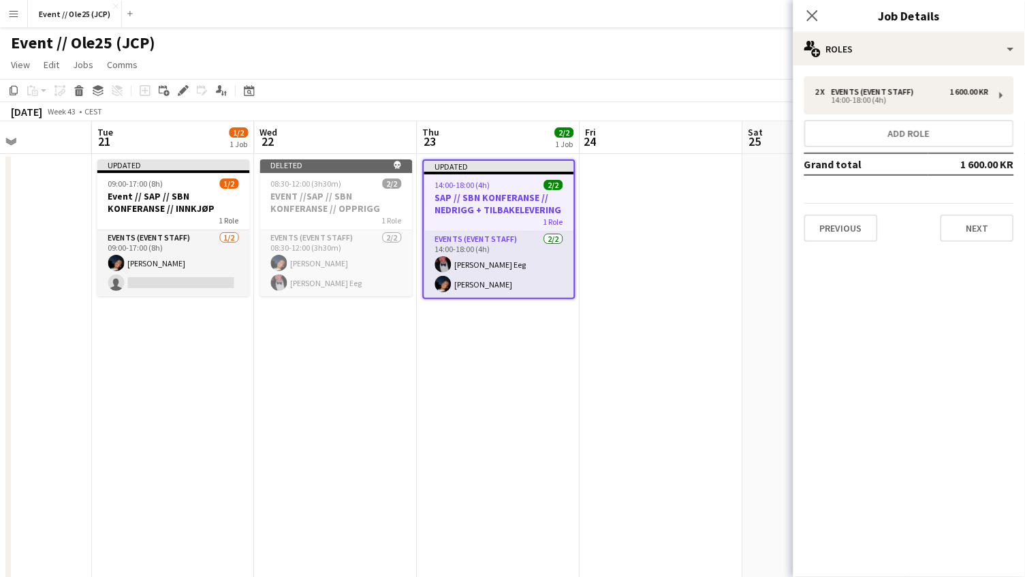
click at [656, 63] on app-page-menu "View Day view expanded Day view collapsed Month view Date picker Jump to [DATE]…" at bounding box center [512, 66] width 1025 height 26
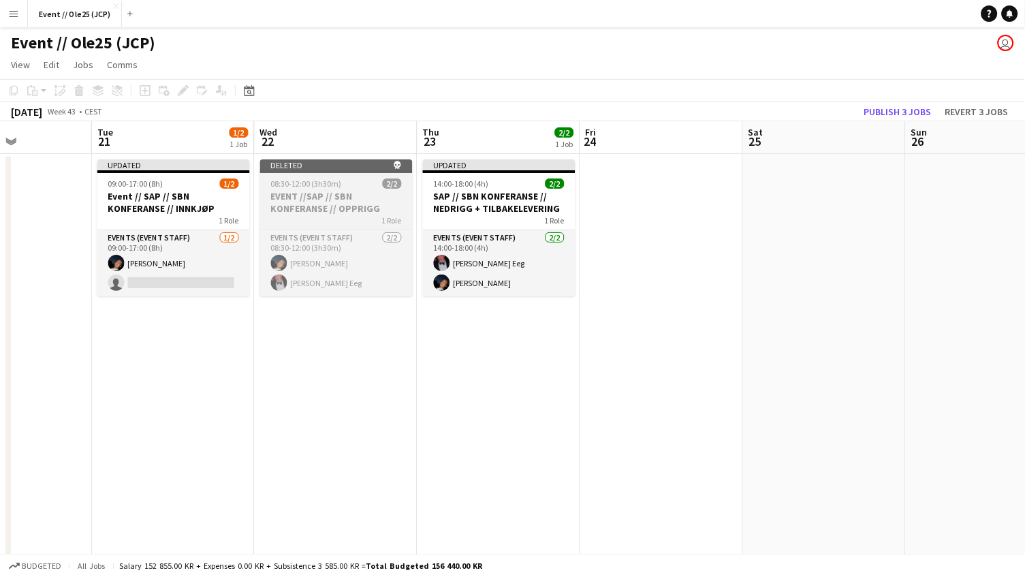
click at [346, 185] on div "08:30-12:00 (3h30m) 2/2" at bounding box center [336, 183] width 153 height 10
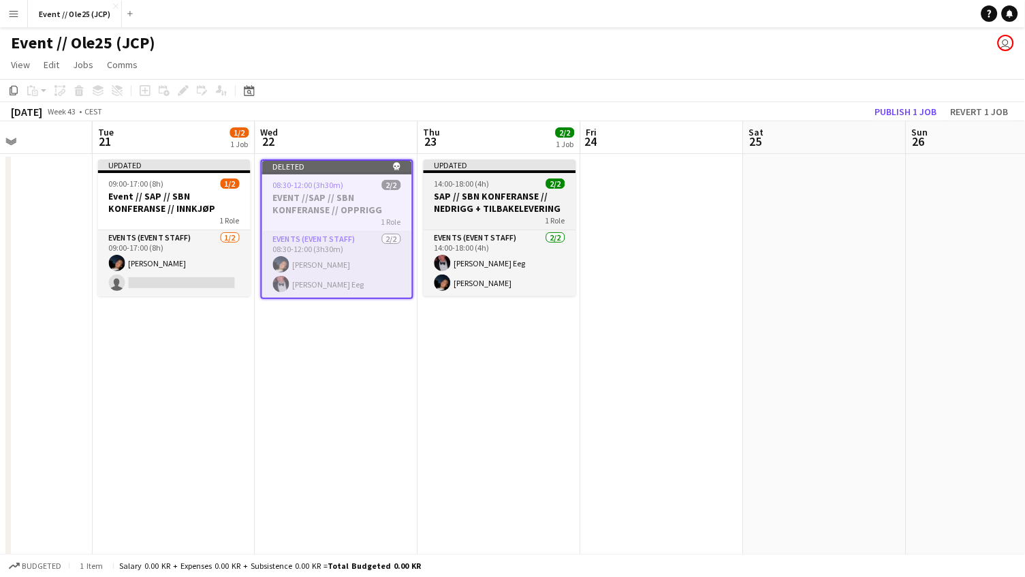
click at [503, 175] on app-job-card "Updated 14:00-18:00 (4h) 2/2 SAP // SBN KONFERANSE // NEDRIGG + TILBAKELEVERING…" at bounding box center [499, 227] width 153 height 137
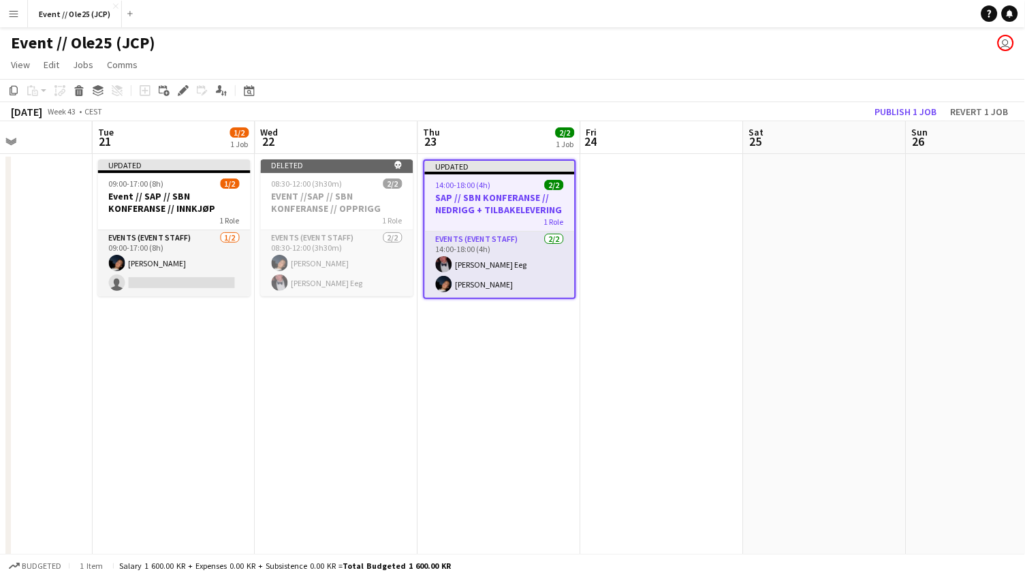
click at [705, 197] on app-date-cell at bounding box center [662, 535] width 163 height 763
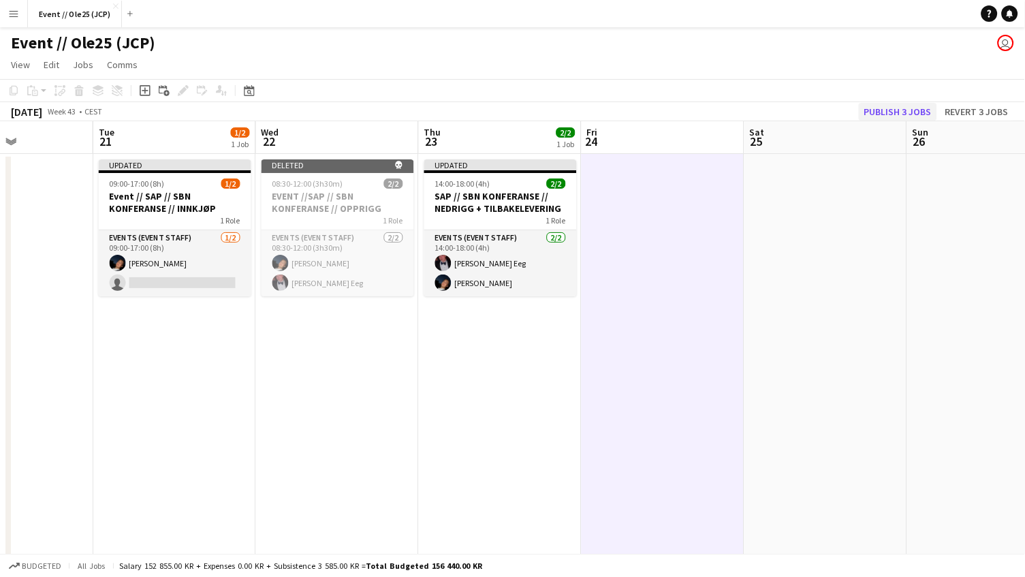
click at [901, 114] on button "Publish 3 jobs" at bounding box center [898, 112] width 78 height 18
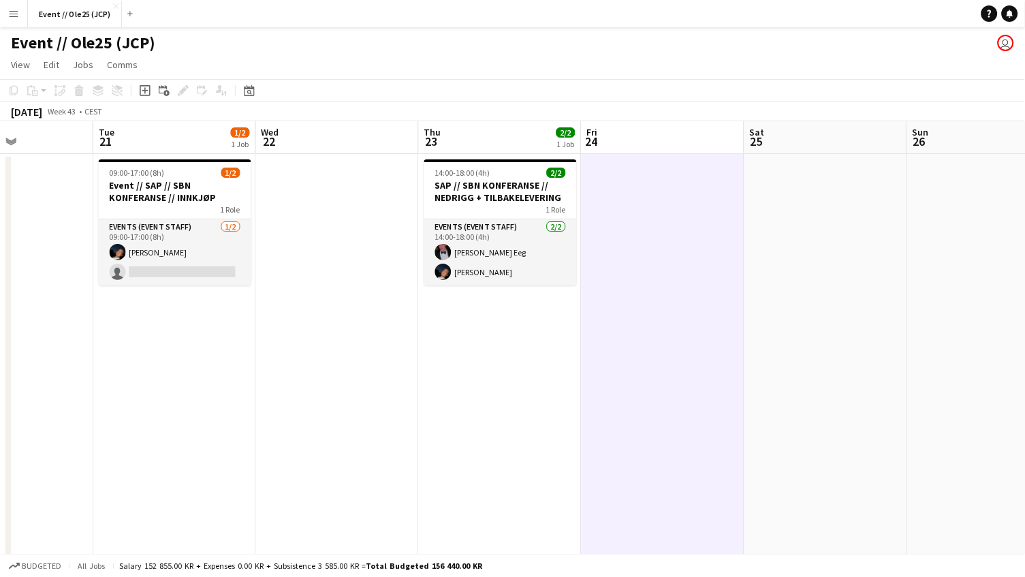
click at [839, 5] on app-navbar "Menu Boards Boards Boards All jobs Status Workforce Workforce My Workforce Recr…" at bounding box center [512, 13] width 1025 height 27
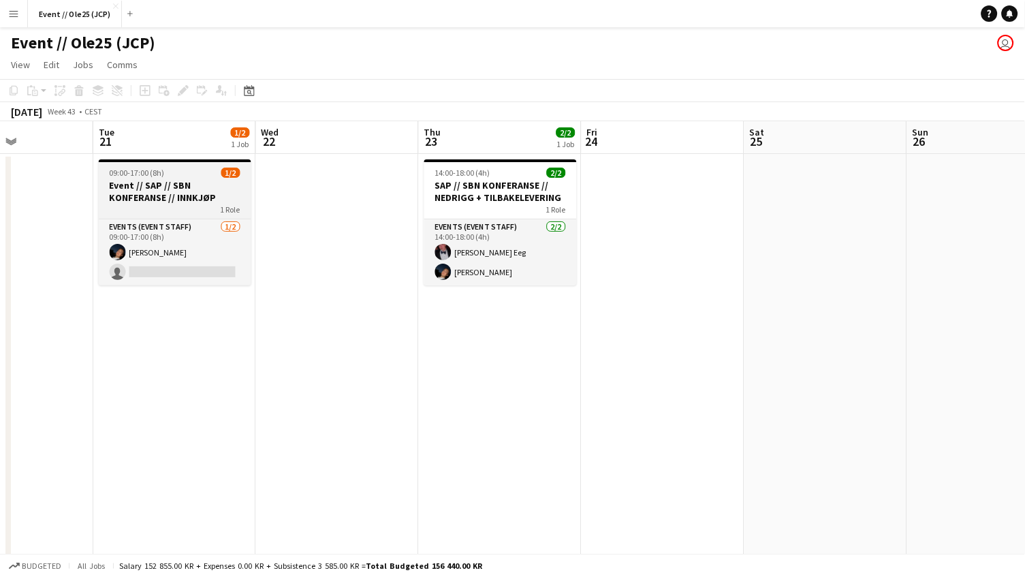
click at [156, 215] on app-job-card "09:00-17:00 (8h) 1/2 Event // SAP // SBN KONFERANSE // INNKJØP 1 Role Events (E…" at bounding box center [175, 222] width 153 height 126
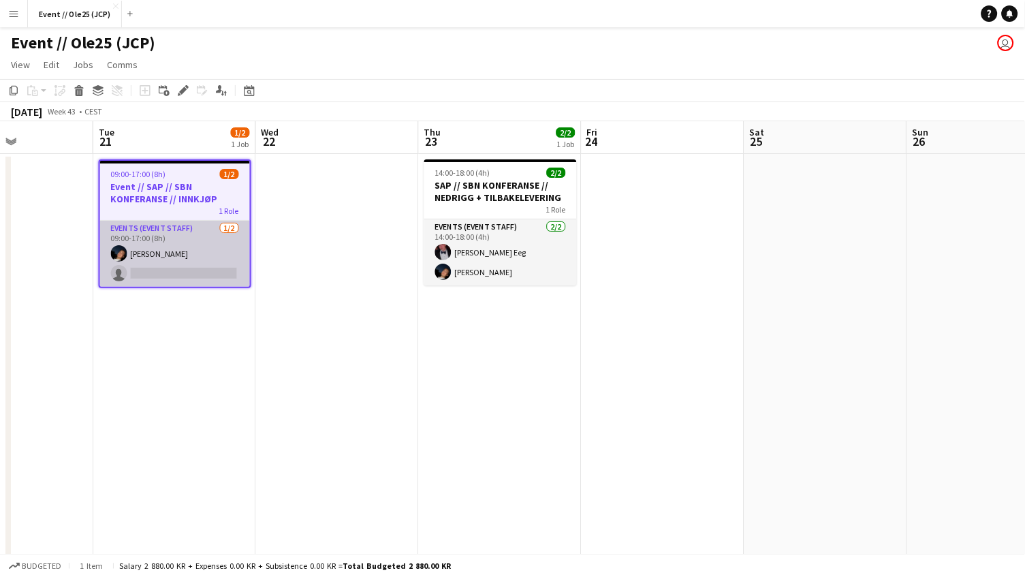
click at [158, 238] on app-card-role "Events (Event Staff) [DATE] 09:00-17:00 (8h) [PERSON_NAME] single-neutral-actio…" at bounding box center [175, 254] width 150 height 66
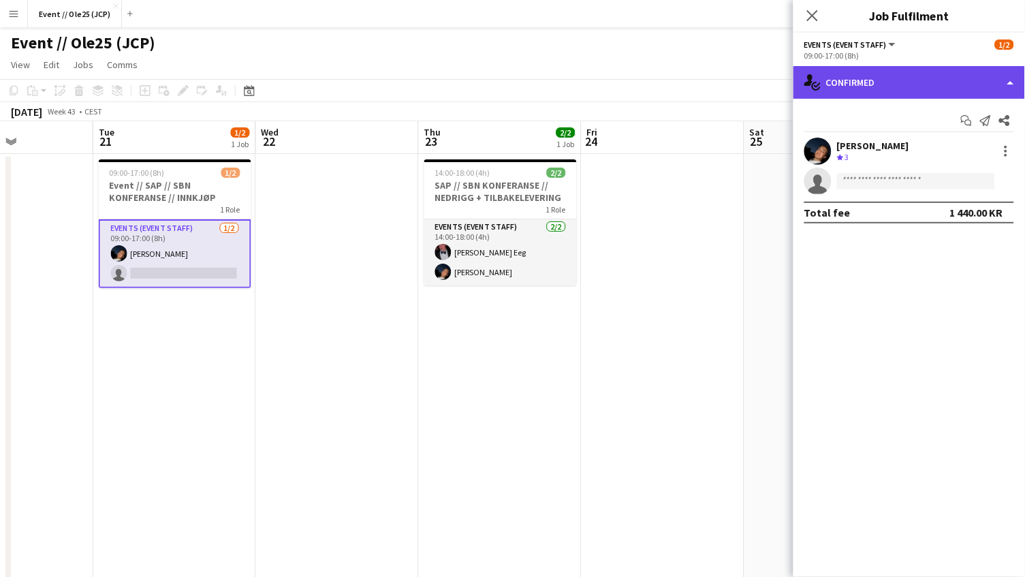
click at [900, 73] on div "single-neutral-actions-check-2 Confirmed" at bounding box center [908, 82] width 231 height 33
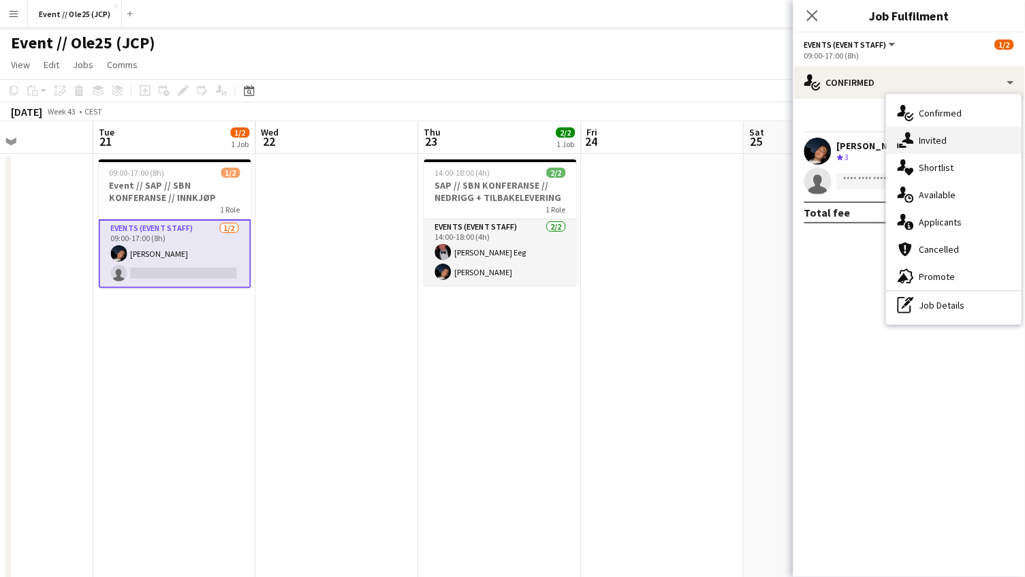
click at [934, 134] on span "Invited" at bounding box center [933, 140] width 28 height 12
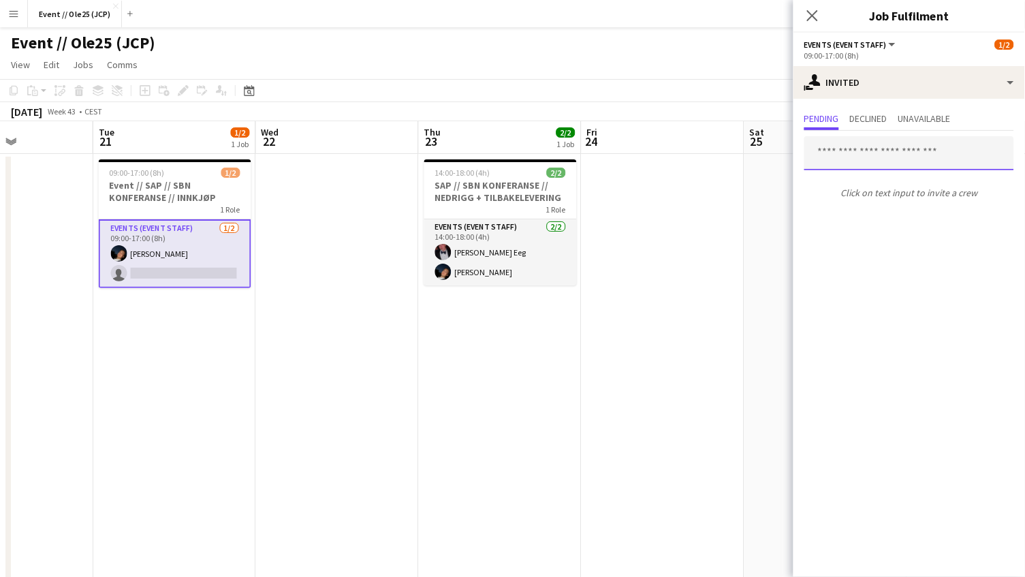
click at [888, 153] on input "text" at bounding box center [909, 153] width 210 height 34
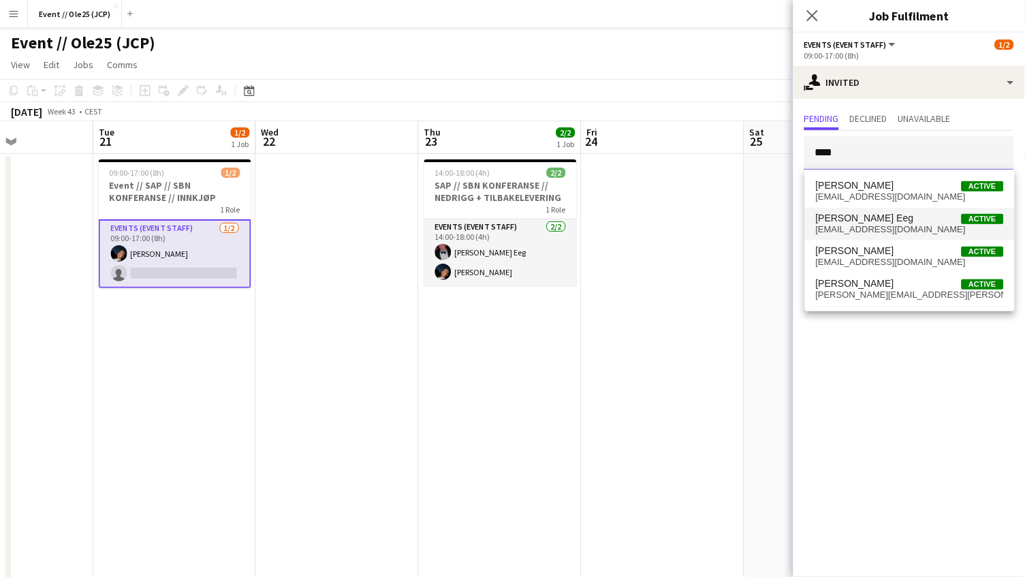
type input "****"
click at [873, 230] on span "[EMAIL_ADDRESS][DOMAIN_NAME]" at bounding box center [910, 229] width 188 height 11
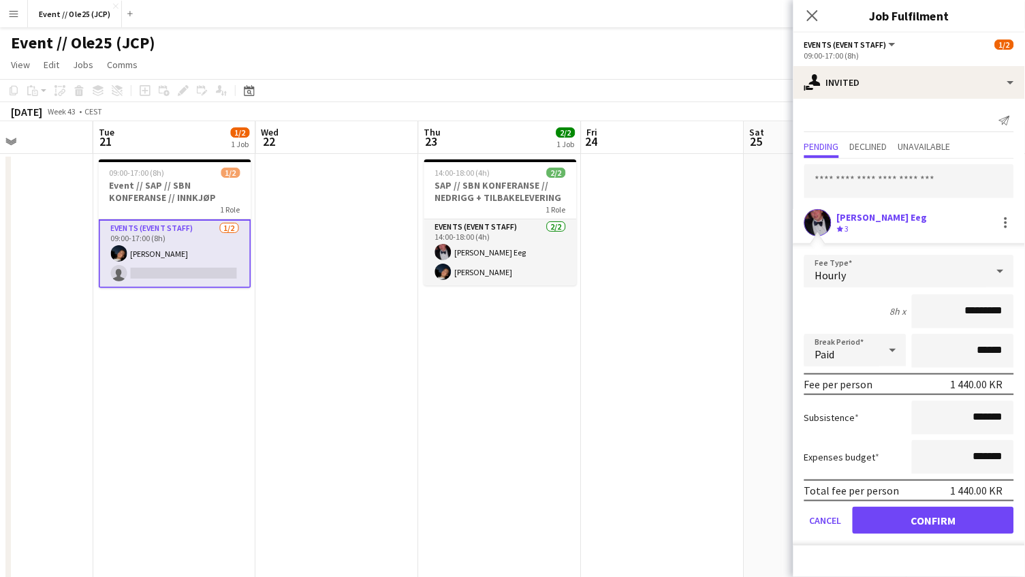
click at [899, 510] on button "Confirm" at bounding box center [932, 520] width 161 height 27
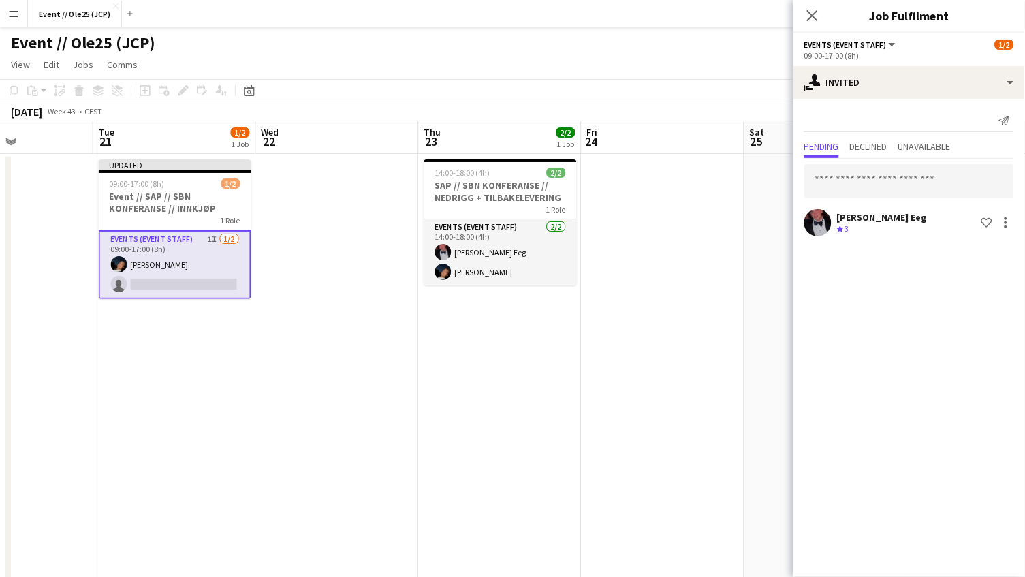
click at [659, 386] on app-date-cell at bounding box center [662, 535] width 163 height 763
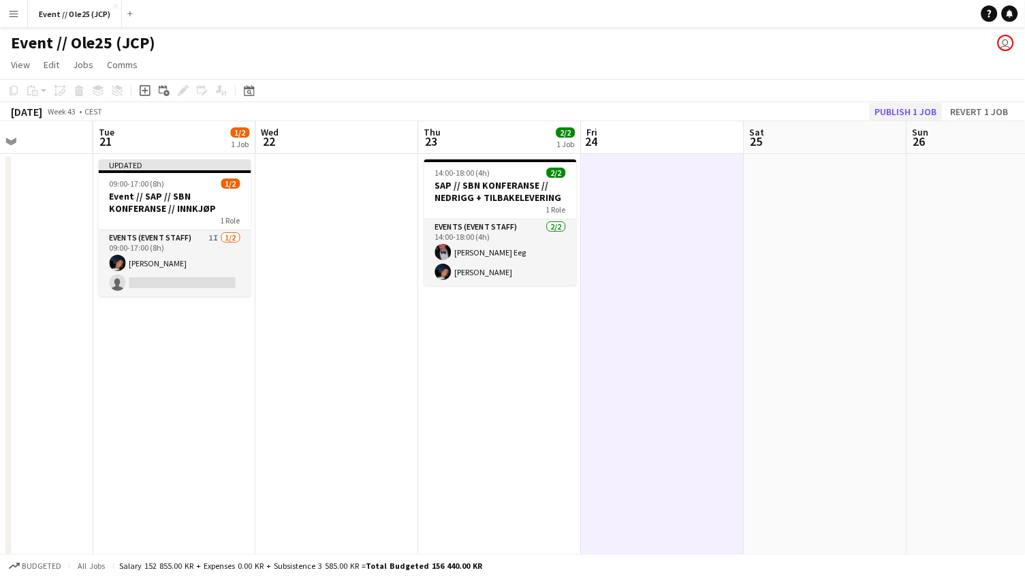
click at [920, 114] on button "Publish 1 job" at bounding box center [905, 112] width 73 height 18
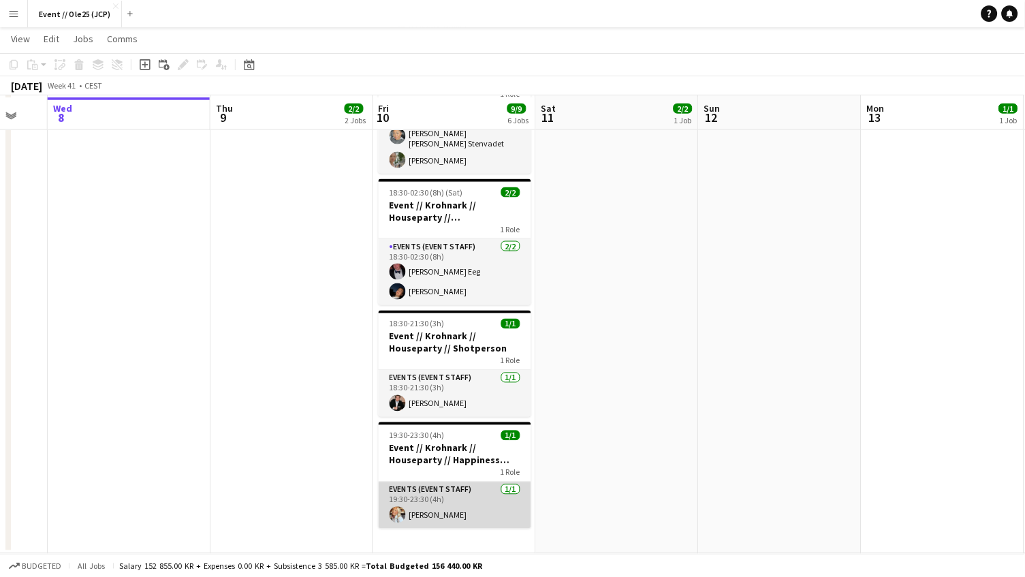
scroll to position [362, 0]
click at [460, 482] on app-card-role "Events (Event Staff) [DATE] 19:30-23:30 (4h) [PERSON_NAME]" at bounding box center [455, 505] width 153 height 46
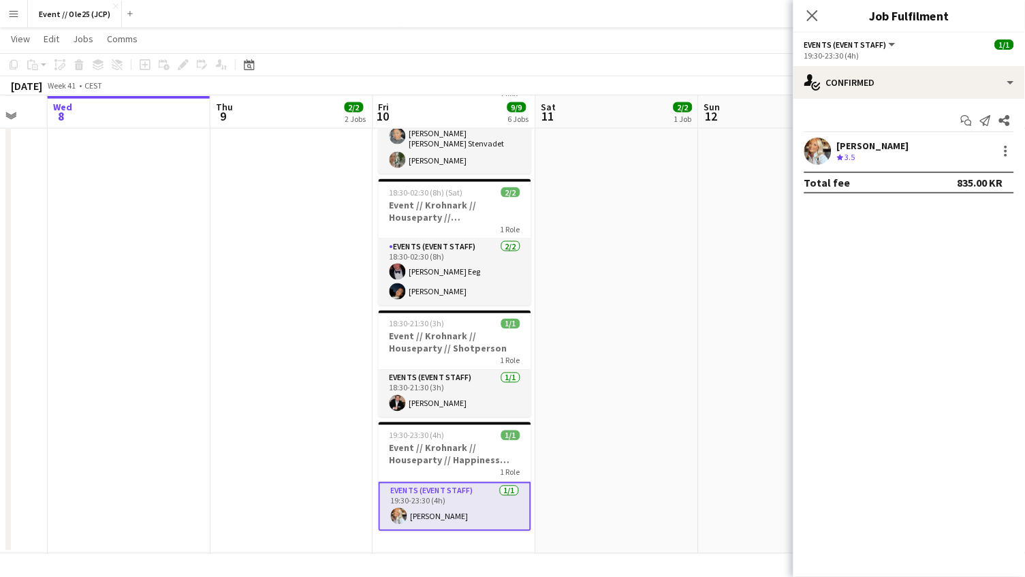
click at [842, 144] on div "[PERSON_NAME]" at bounding box center [873, 146] width 72 height 12
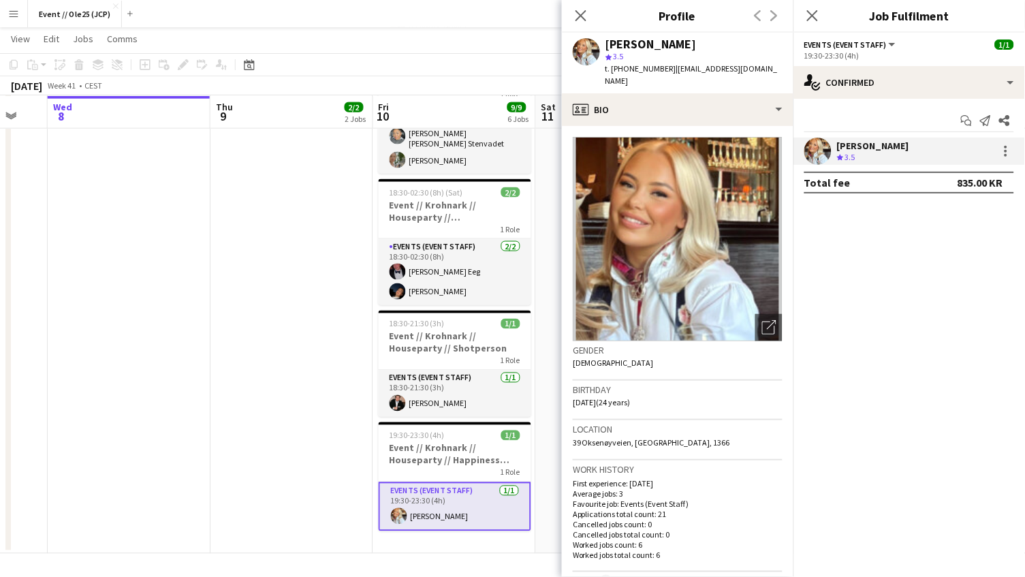
drag, startPoint x: 663, startPoint y: 65, endPoint x: 774, endPoint y: 65, distance: 111.0
click at [774, 65] on app-profile-header "[PERSON_NAME] star 3.5 t. [PHONE_NUMBER] | [EMAIL_ADDRESS][DOMAIN_NAME]" at bounding box center [677, 63] width 231 height 61
copy span "[EMAIL_ADDRESS][DOMAIN_NAME]"
click at [805, 16] on app-icon "Close pop-in" at bounding box center [813, 16] width 20 height 20
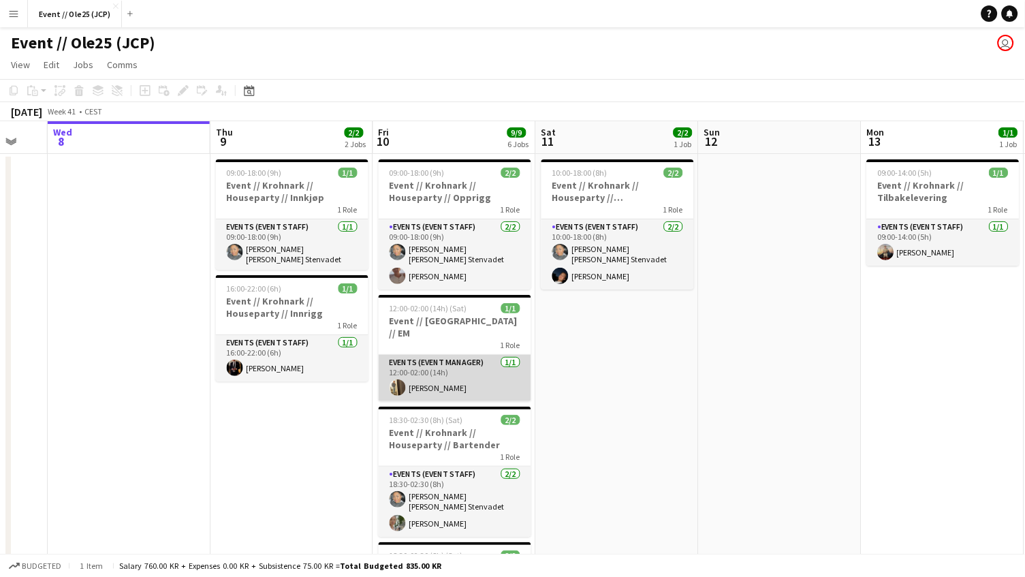
scroll to position [0, 0]
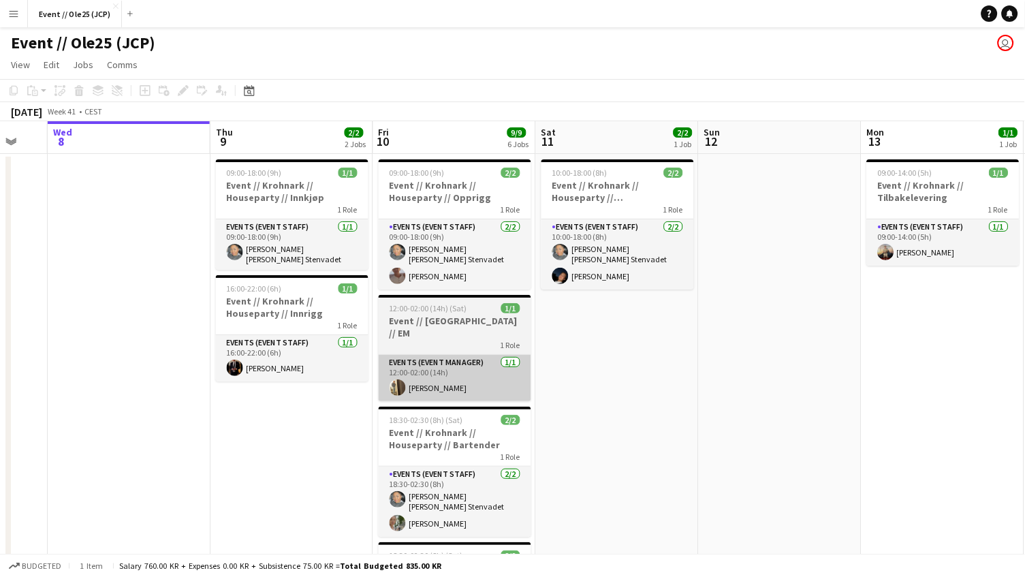
click at [430, 364] on app-card-role "Events (Event Manager) [DATE] 12:00-02:00 (14h) [PERSON_NAME]" at bounding box center [455, 378] width 153 height 46
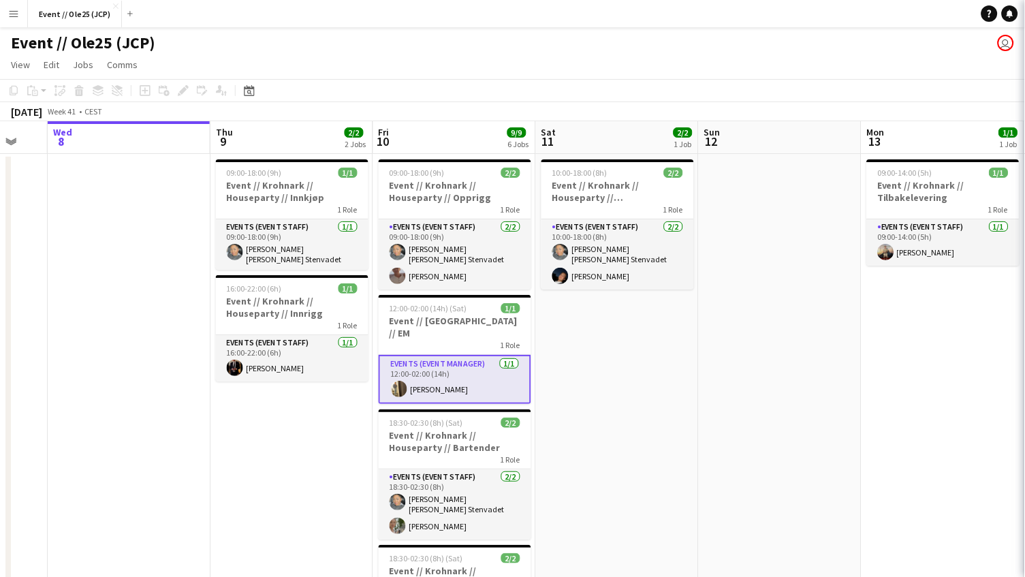
scroll to position [0, 277]
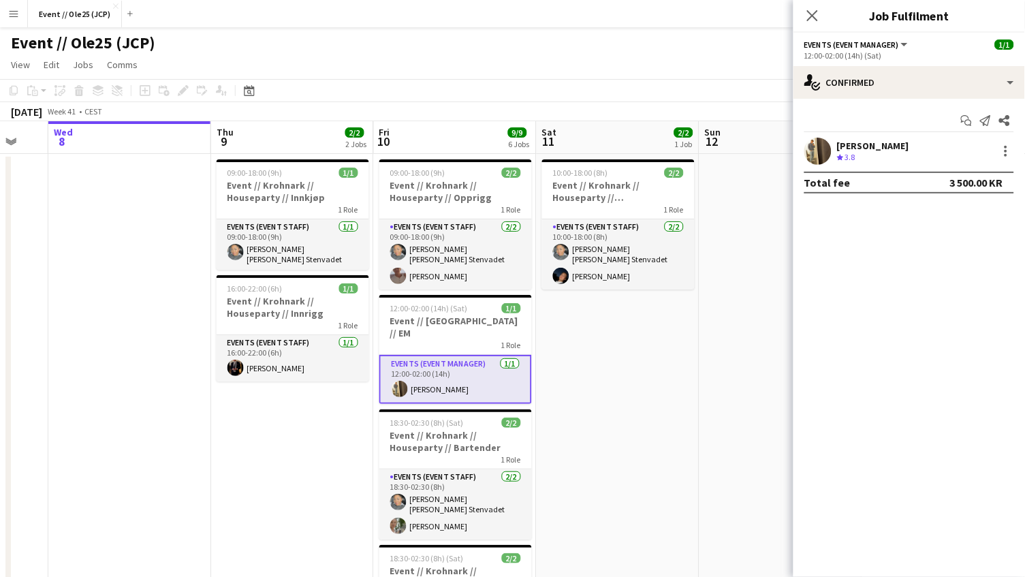
click at [861, 149] on div "[PERSON_NAME]" at bounding box center [873, 146] width 72 height 12
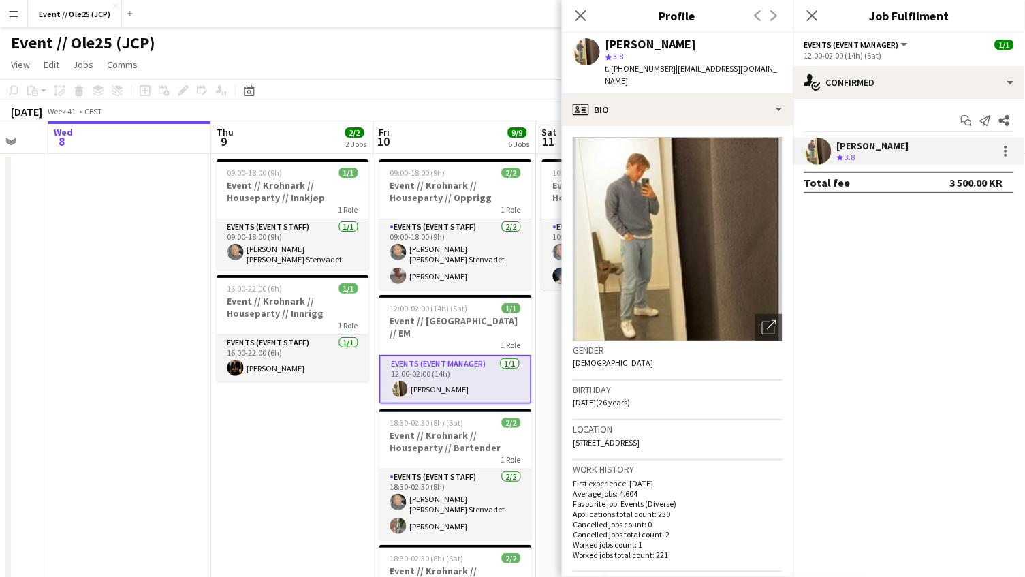
drag, startPoint x: 613, startPoint y: 67, endPoint x: 655, endPoint y: 65, distance: 41.6
click at [655, 65] on span "t. [PHONE_NUMBER]" at bounding box center [640, 68] width 71 height 10
copy span "[PHONE_NUMBER]"
click at [445, 29] on div "Event // Ole25 (JCP) user" at bounding box center [512, 40] width 1025 height 26
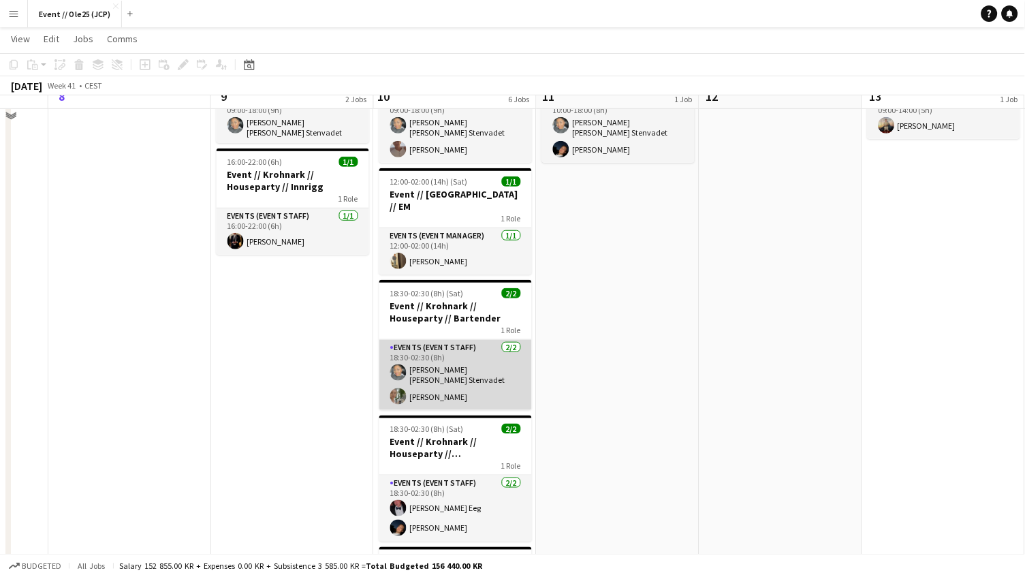
scroll to position [132, 0]
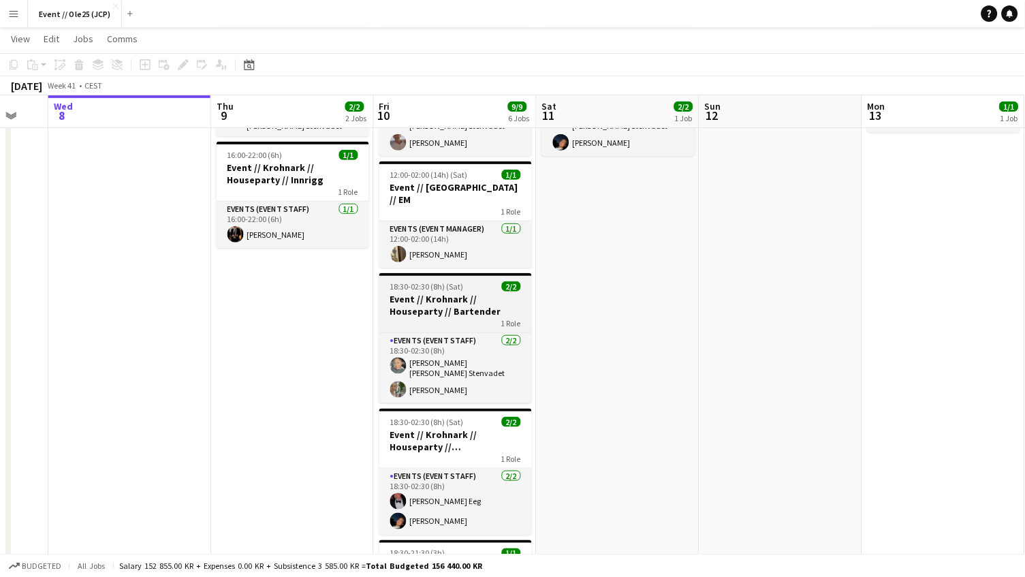
click at [441, 293] on h3 "Event // Krohnark // Houseparty // Bartender" at bounding box center [455, 305] width 153 height 25
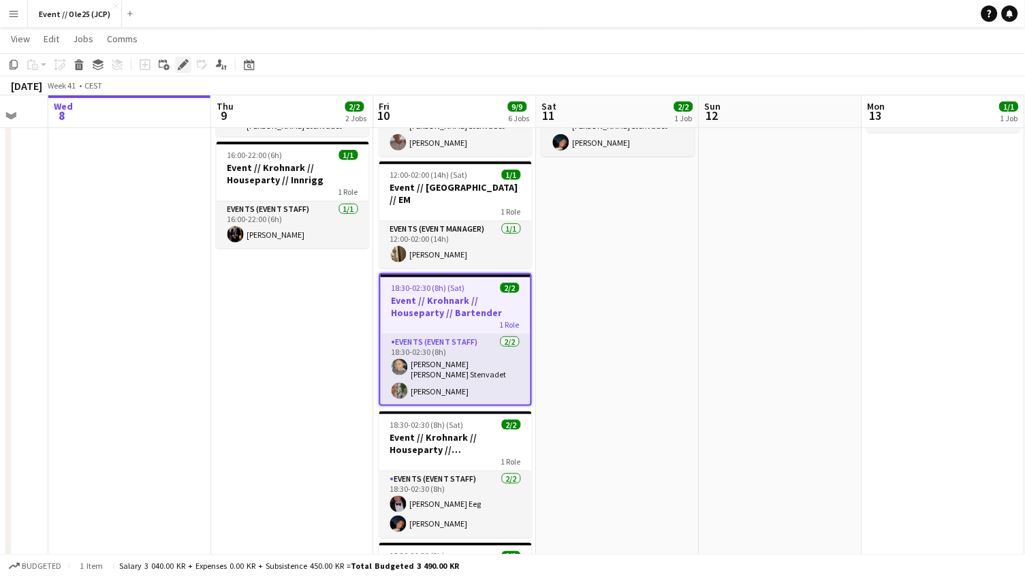
click at [182, 61] on icon "Edit" at bounding box center [183, 64] width 11 height 11
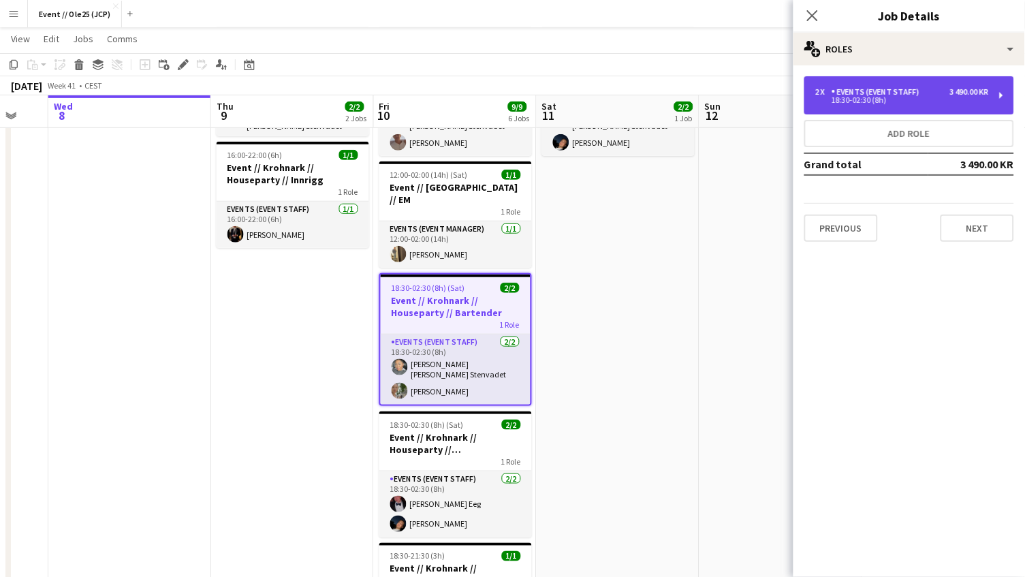
click at [829, 97] on div "18:30-02:30 (8h)" at bounding box center [902, 100] width 174 height 7
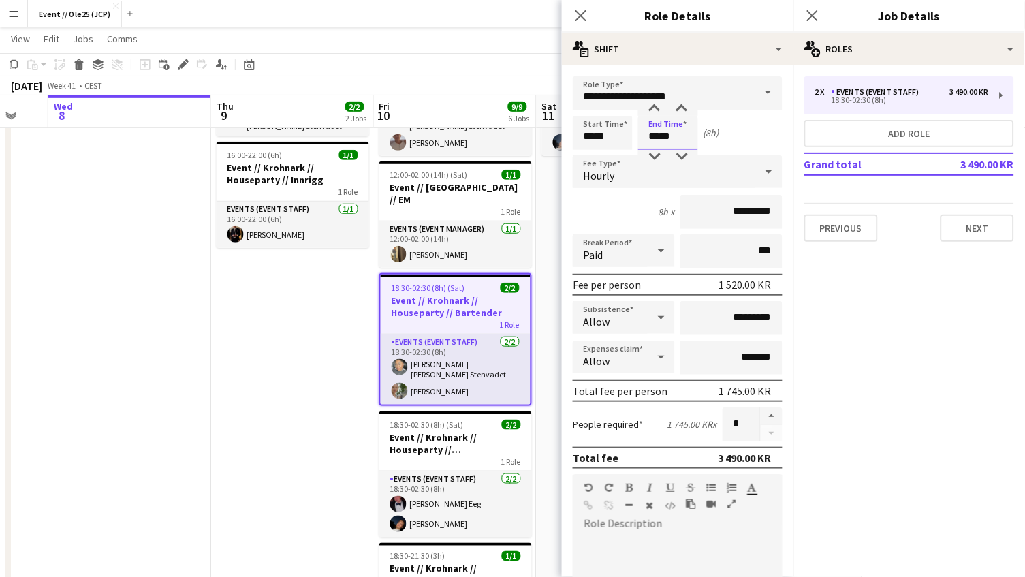
click at [666, 138] on input "*****" at bounding box center [668, 133] width 60 height 34
type input "*****"
click at [653, 152] on div at bounding box center [654, 157] width 27 height 14
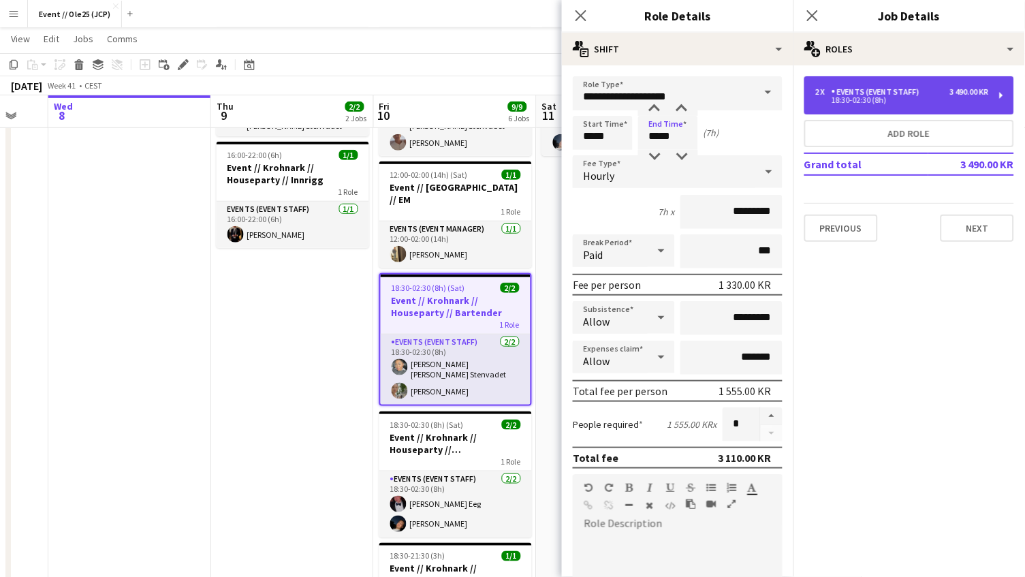
click at [878, 99] on div "18:30-02:30 (8h)" at bounding box center [902, 100] width 174 height 7
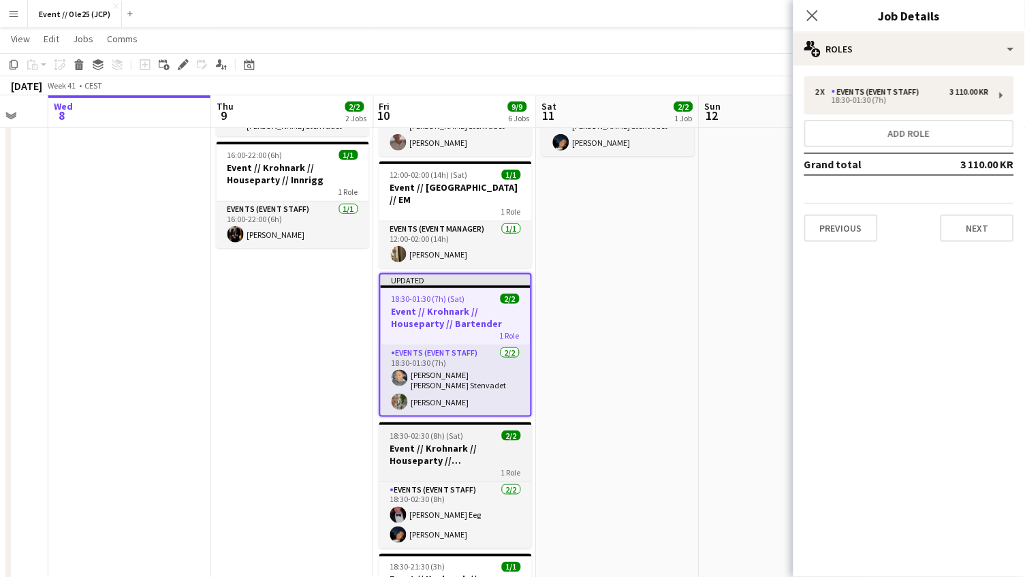
click at [490, 442] on h3 "Event // Krohnark // Houseparty // [GEOGRAPHIC_DATA]" at bounding box center [455, 454] width 153 height 25
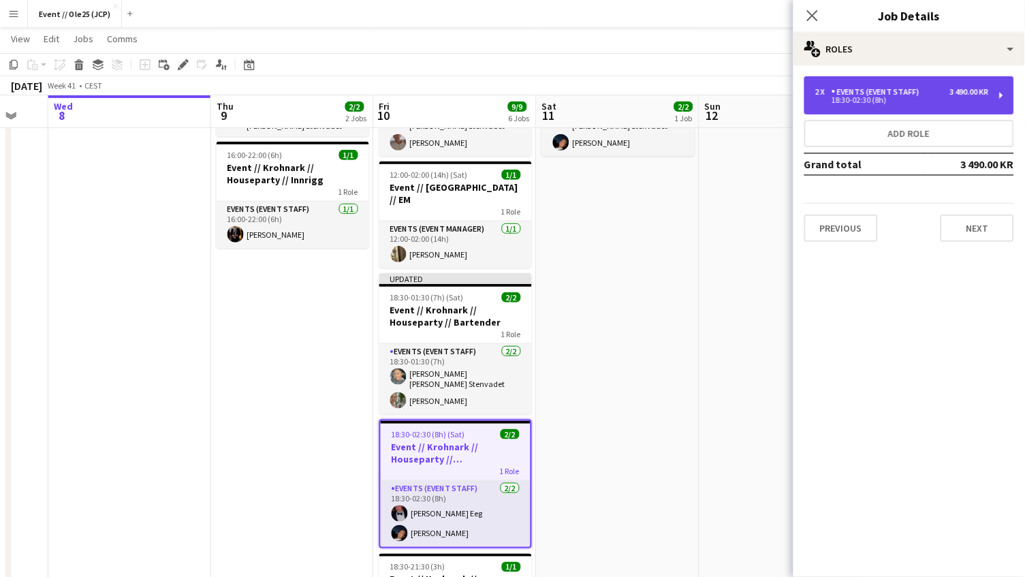
click at [839, 110] on div "2 x Events (Event Staff) 3 490.00 KR 18:30-02:30 (8h)" at bounding box center [909, 95] width 210 height 38
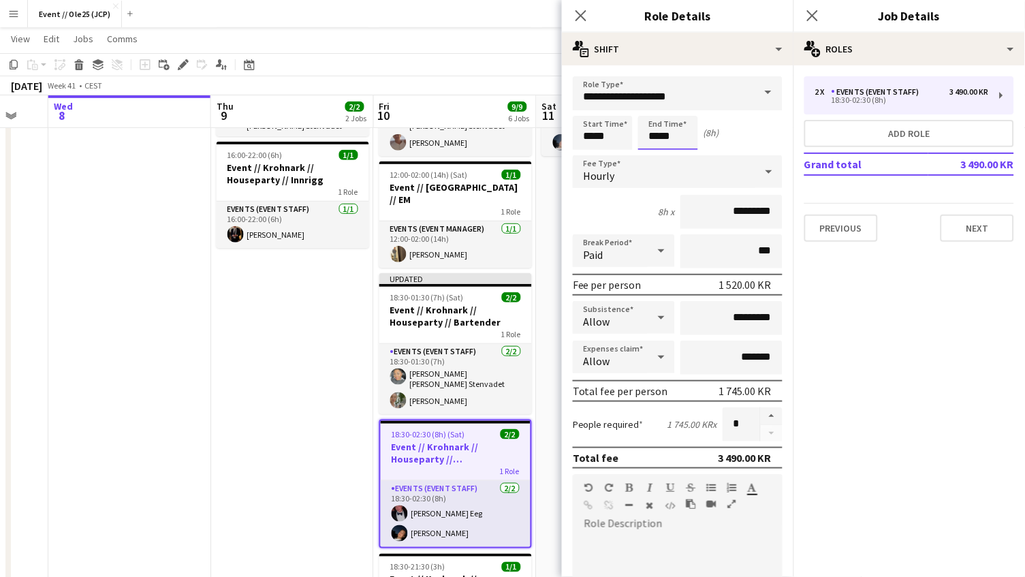
click at [663, 134] on input "*****" at bounding box center [668, 133] width 60 height 34
click at [654, 146] on input "*****" at bounding box center [668, 133] width 60 height 34
type input "*****"
click at [659, 152] on div at bounding box center [654, 157] width 27 height 14
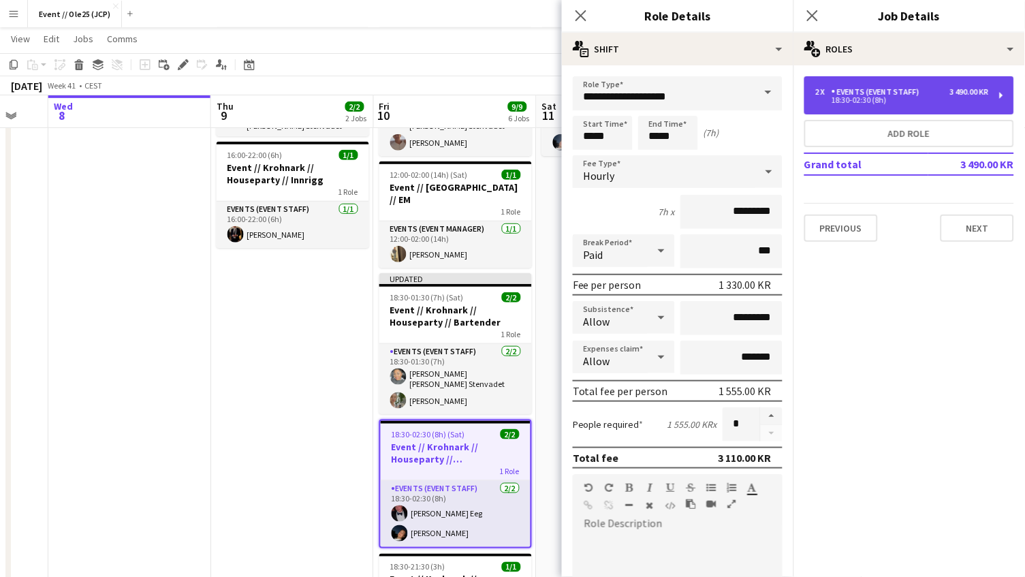
click at [875, 105] on div "2 x Events (Event Staff) 3 490.00 KR 18:30-02:30 (8h)" at bounding box center [909, 95] width 210 height 38
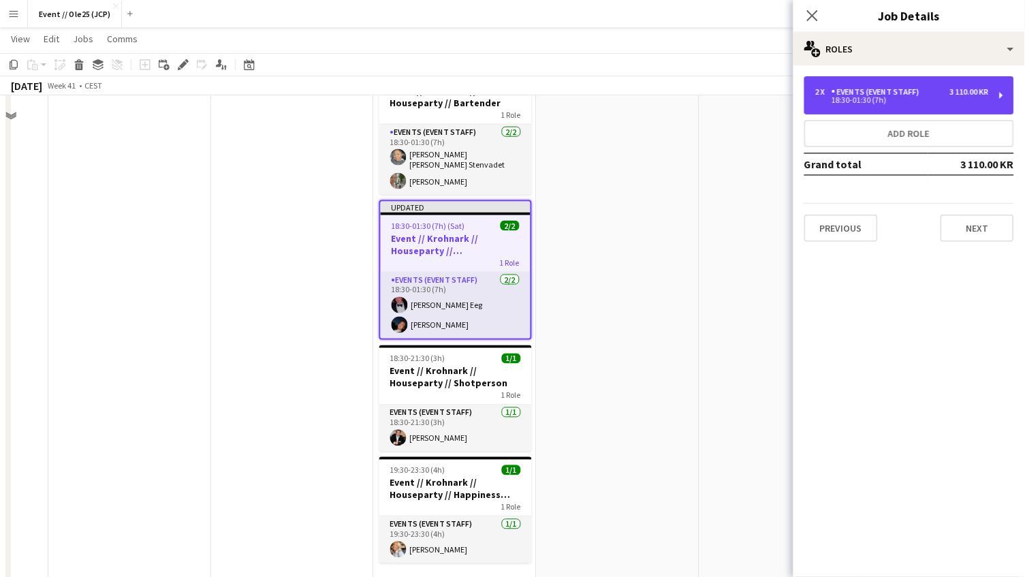
scroll to position [10, 0]
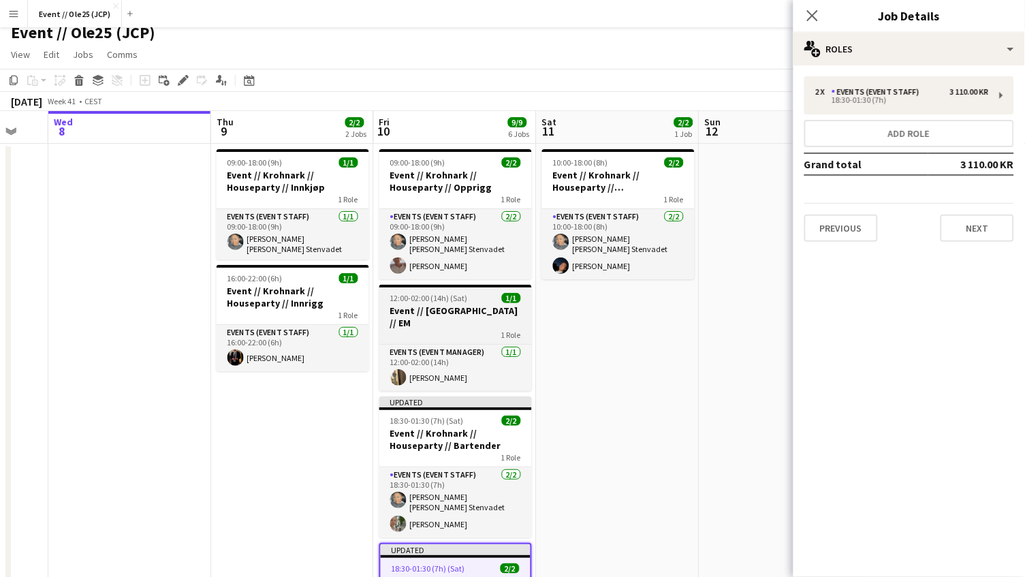
click at [471, 304] on h3 "Event // [GEOGRAPHIC_DATA] // EM" at bounding box center [455, 316] width 153 height 25
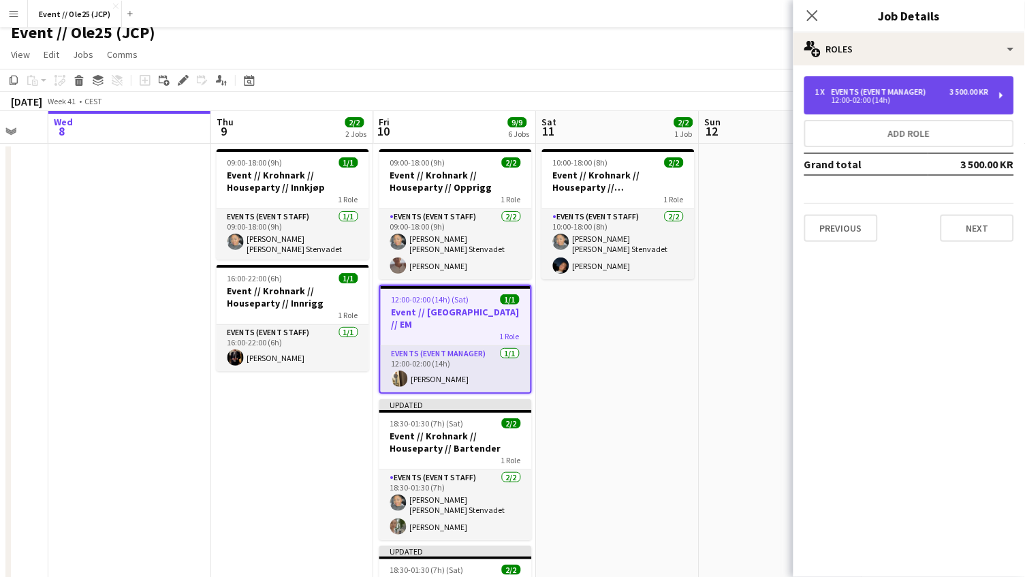
click at [874, 103] on div "12:00-02:00 (14h)" at bounding box center [902, 100] width 174 height 7
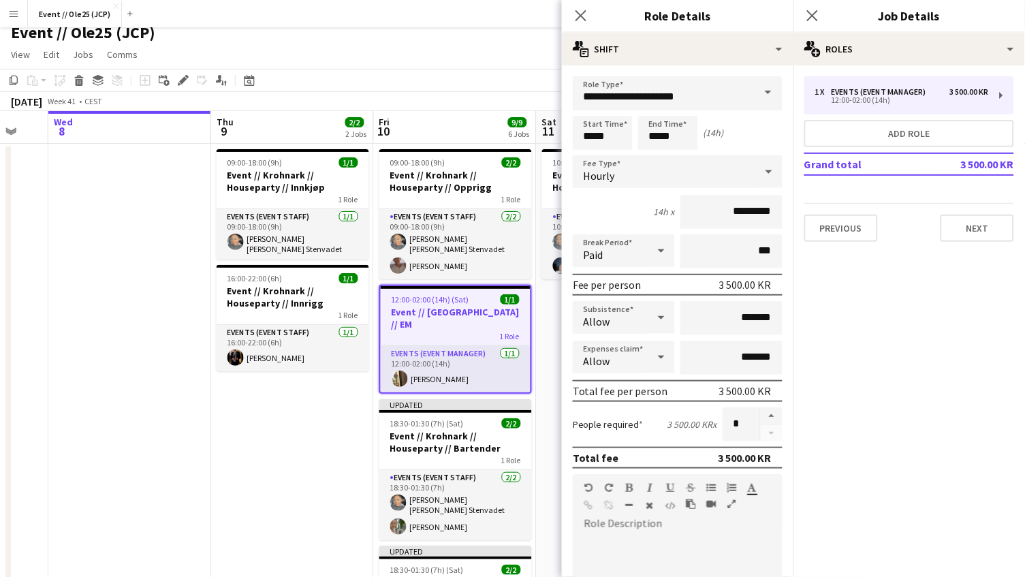
click at [886, 75] on div "1 x Events (Event Manager) 3 500.00 KR 12:00-02:00 (14h) Add role Grand total 3…" at bounding box center [908, 158] width 231 height 187
click at [473, 93] on div "[DATE] Week 41 • CEST Publish 2 jobs Revert 2 jobs" at bounding box center [512, 101] width 1025 height 19
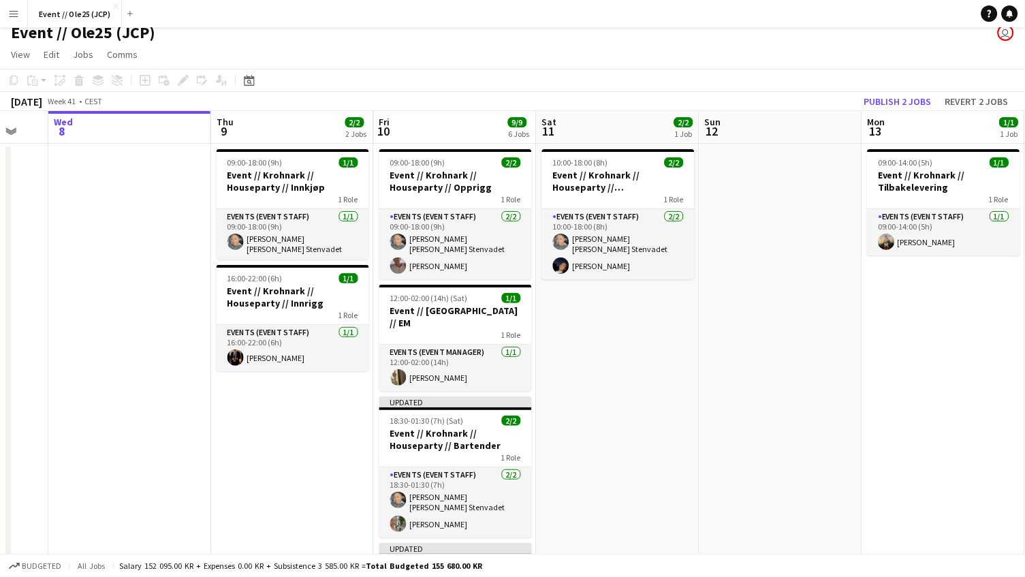
click at [737, 165] on app-date-cell at bounding box center [780, 536] width 163 height 784
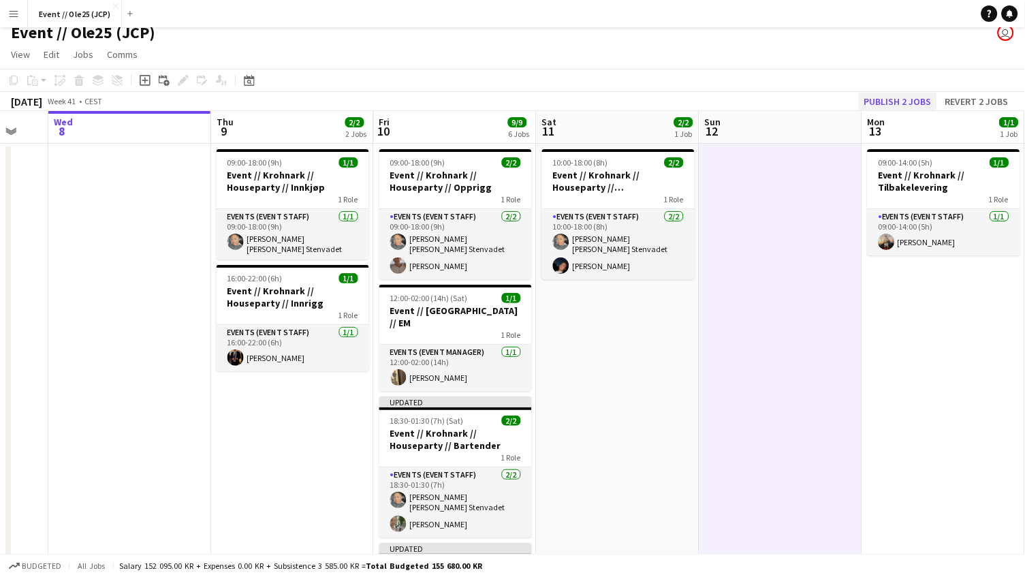
click at [904, 103] on button "Publish 2 jobs" at bounding box center [898, 102] width 78 height 18
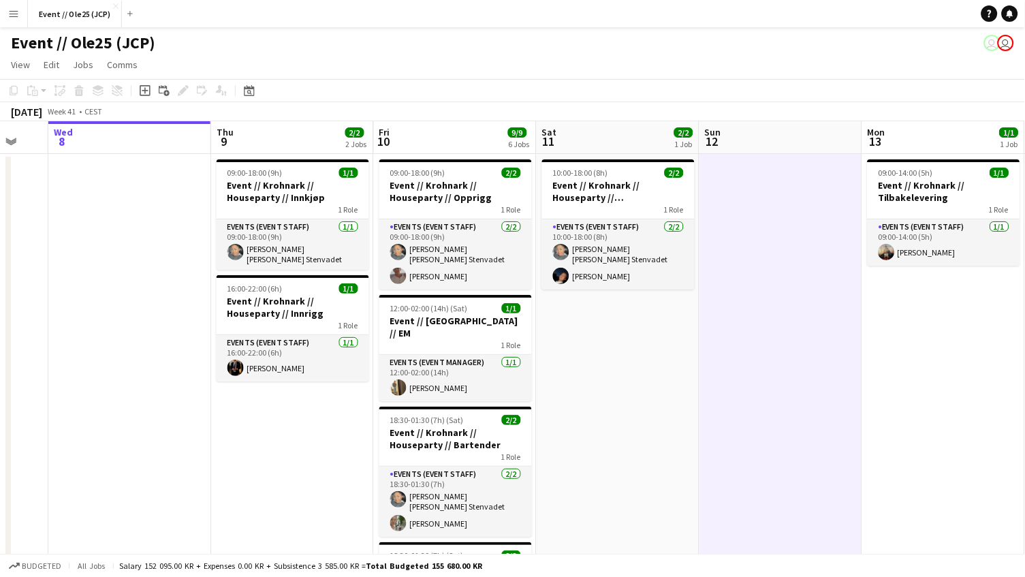
scroll to position [0, 0]
click at [972, 46] on div "Event // Ole25 (JCP) user user" at bounding box center [512, 40] width 1025 height 26
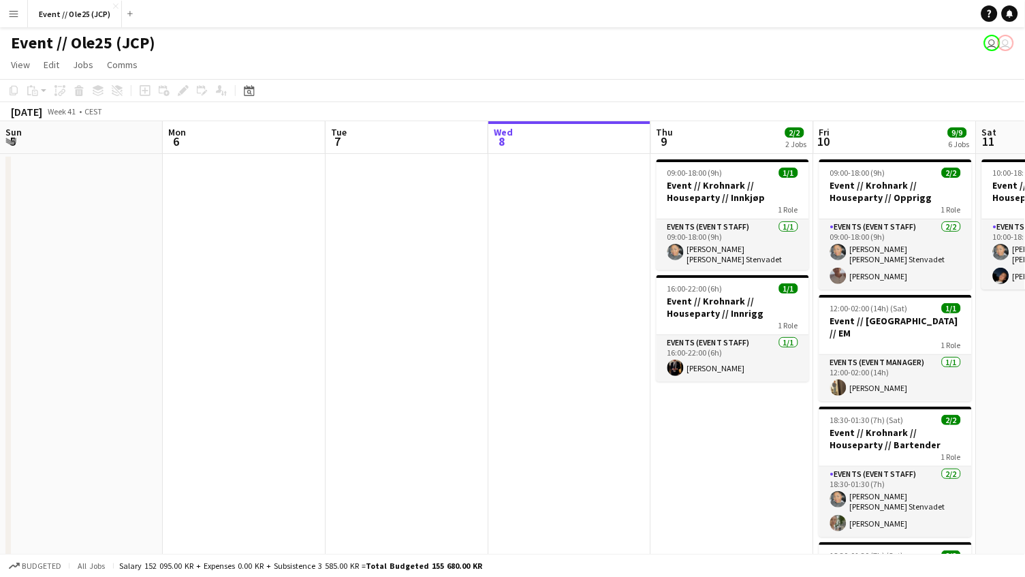
scroll to position [0, 325]
